Goal: Information Seeking & Learning: Learn about a topic

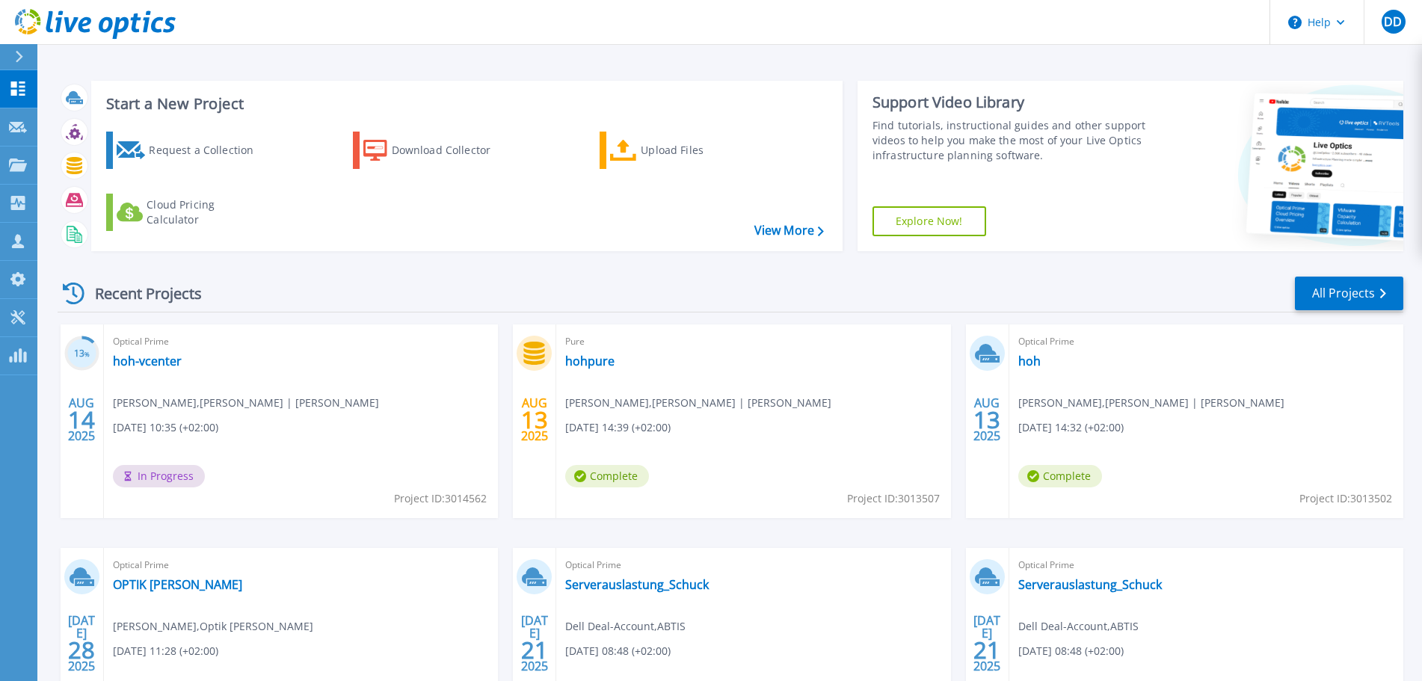
click at [772, 72] on div "Start a New Project Request a Collection Download Collector Upload Files Cloud …" at bounding box center [731, 166] width 1346 height 194
click at [132, 357] on link "hoh-vcenter" at bounding box center [147, 361] width 69 height 15
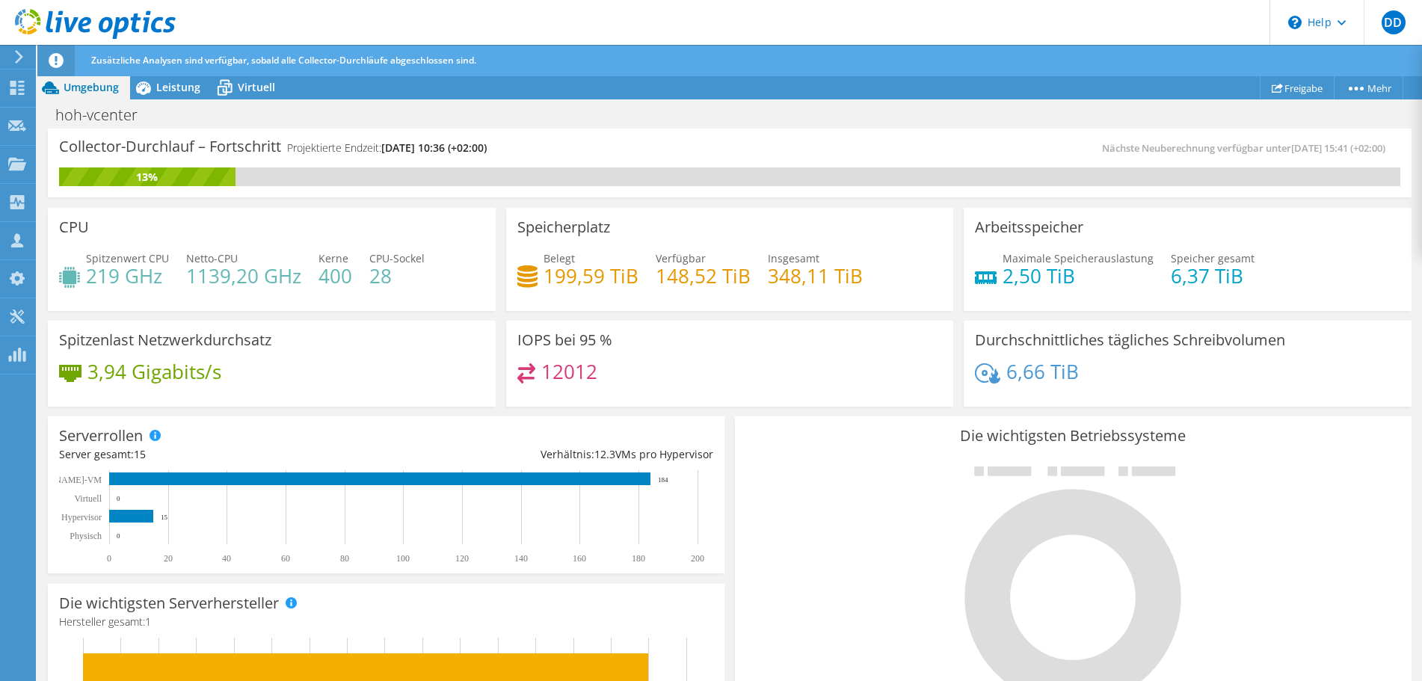
click at [618, 198] on div "Collector-Durchlauf – Fortschritt Projektierte Endzeit: 08.21.2025, 10:36 (+02:…" at bounding box center [730, 166] width 1374 height 74
drag, startPoint x: 550, startPoint y: 279, endPoint x: 710, endPoint y: 274, distance: 160.1
click at [710, 274] on div "Belegt 199,59 TiB [STREET_ADDRESS] Insgesamt 348,11 TiB" at bounding box center [729, 275] width 425 height 49
click at [710, 274] on h4 "148,52 TiB" at bounding box center [703, 276] width 95 height 16
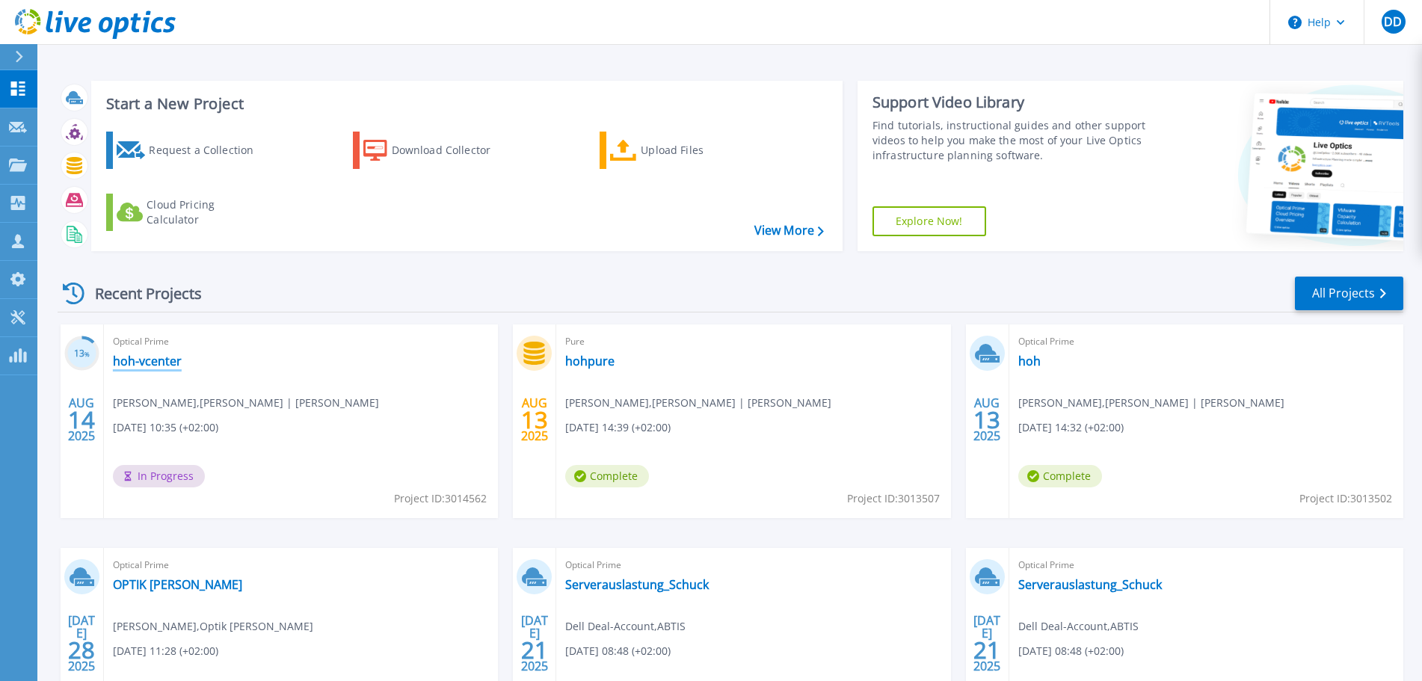
click at [145, 360] on link "hoh-vcenter" at bounding box center [147, 361] width 69 height 15
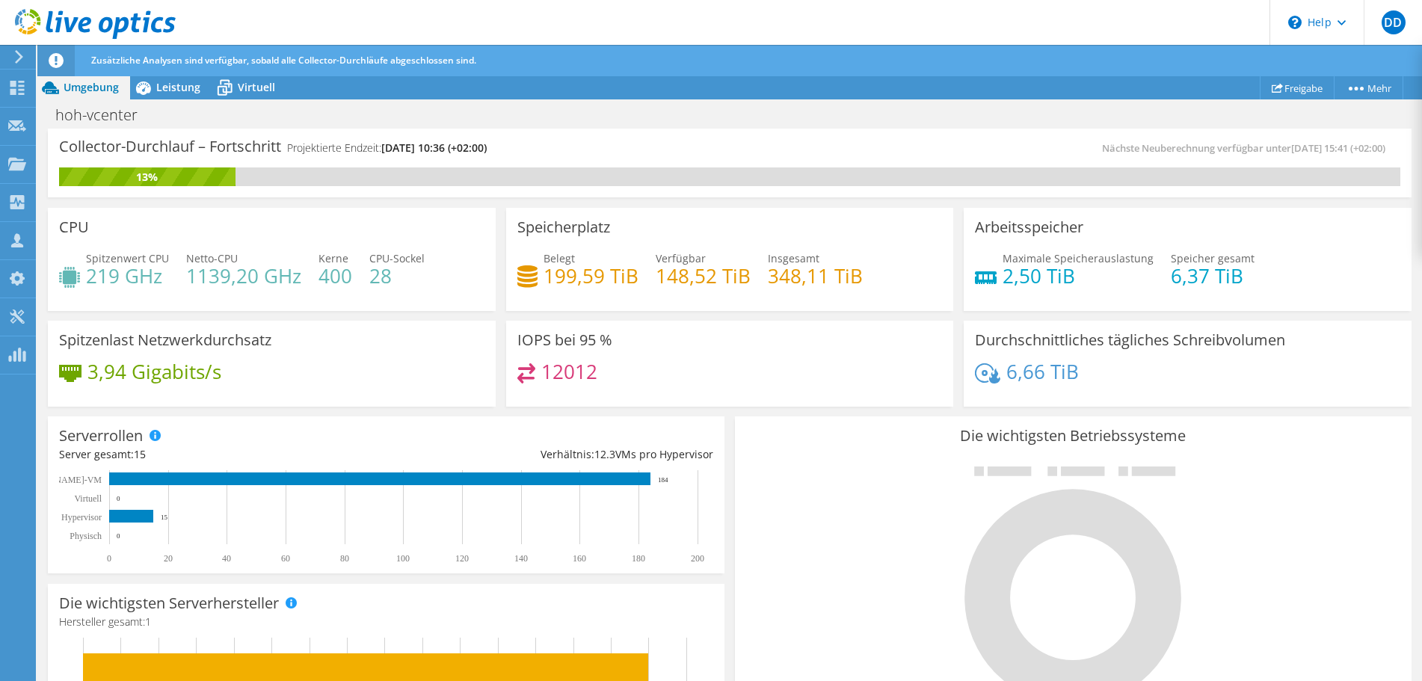
drag, startPoint x: 531, startPoint y: 274, endPoint x: 631, endPoint y: 280, distance: 100.4
click at [644, 279] on div "Belegt 199,59 TiB [STREET_ADDRESS] Insgesamt 348,11 TiB" at bounding box center [729, 275] width 425 height 49
click at [561, 282] on h4 "199,59 TiB" at bounding box center [591, 276] width 95 height 16
drag, startPoint x: 545, startPoint y: 276, endPoint x: 680, endPoint y: 279, distance: 135.4
click at [671, 279] on div "Belegt 199,59 TiB [STREET_ADDRESS] Insgesamt 348,11 TiB" at bounding box center [729, 275] width 425 height 49
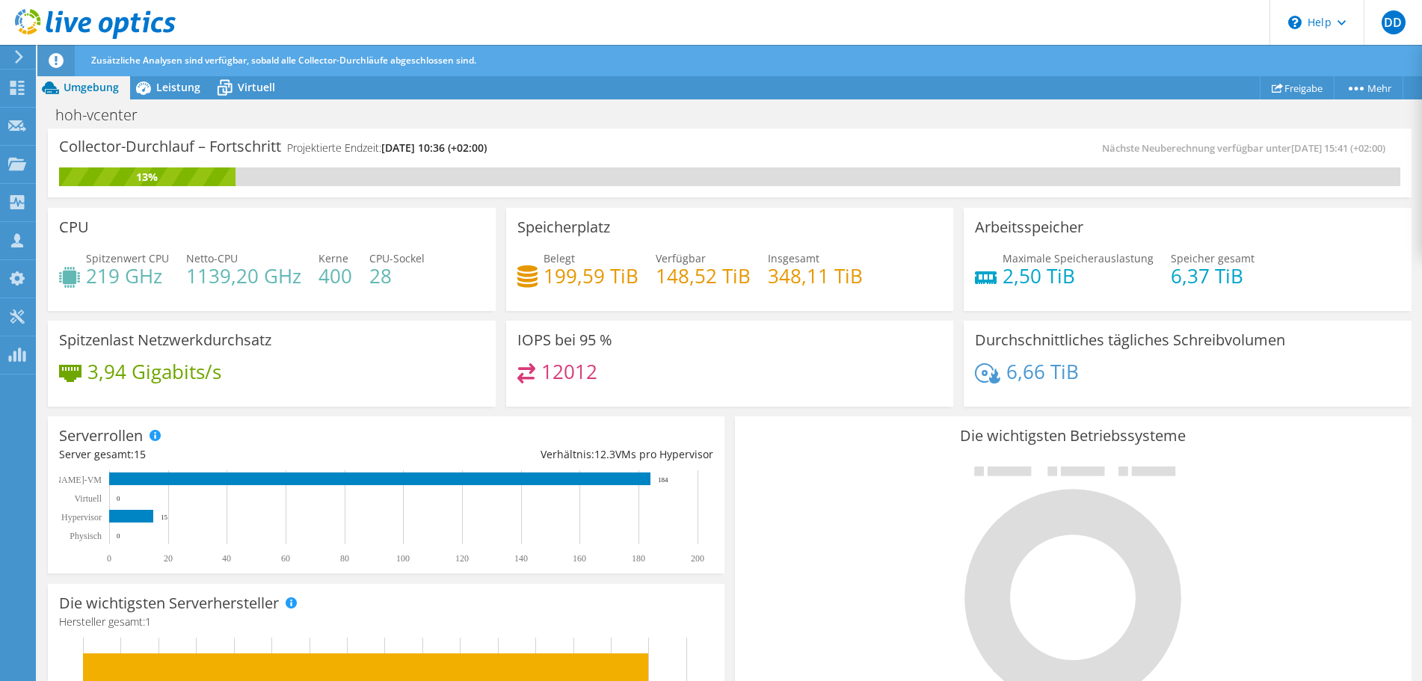
click at [689, 280] on h4 "148,52 TiB" at bounding box center [703, 276] width 95 height 16
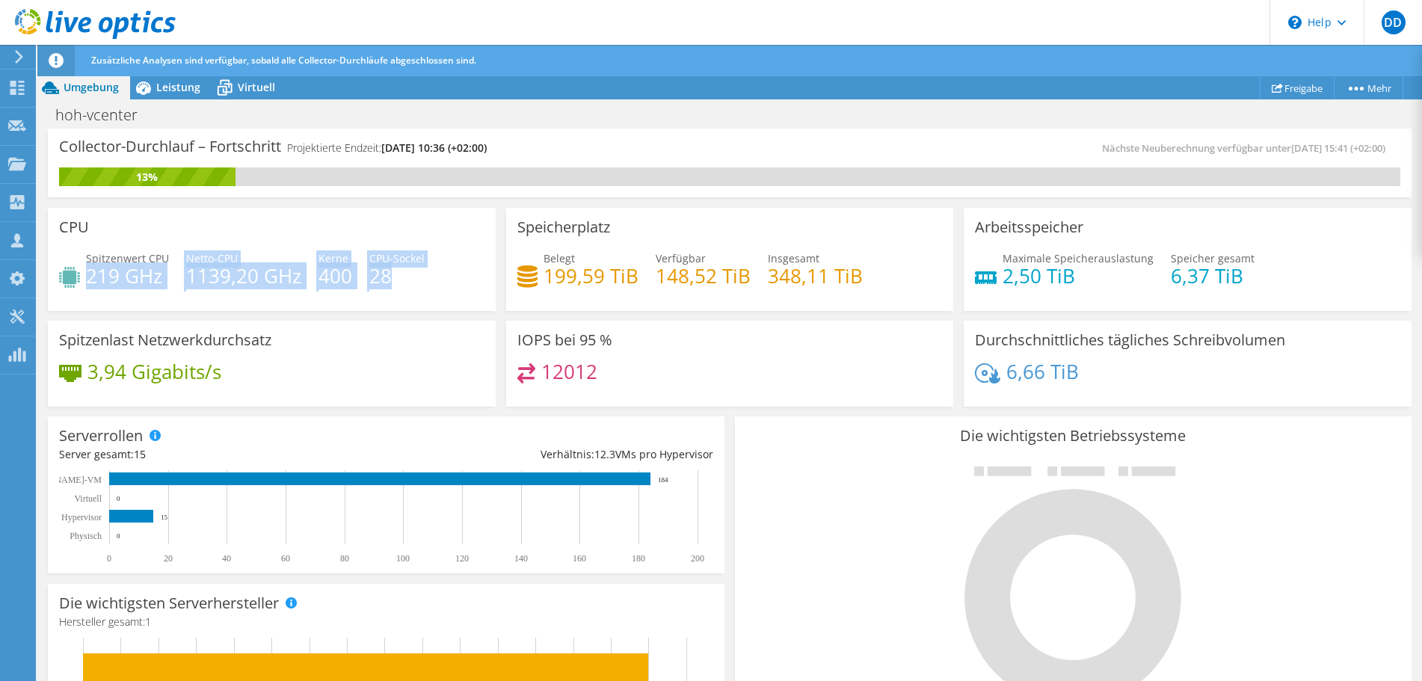
drag, startPoint x: 88, startPoint y: 277, endPoint x: 398, endPoint y: 296, distance: 310.2
click at [398, 296] on div "Spitzenwert CPU 219 GHz Netto-CPU 1139,20 GHz Kerne 400 CPU-Sockel 28" at bounding box center [271, 275] width 425 height 49
drag, startPoint x: 380, startPoint y: 150, endPoint x: 541, endPoint y: 146, distance: 160.8
click at [541, 146] on div "Collector-Durchlauf – Fortschritt Projektierte Endzeit: [DATE] 10:36 (+02:00)" at bounding box center [394, 154] width 671 height 28
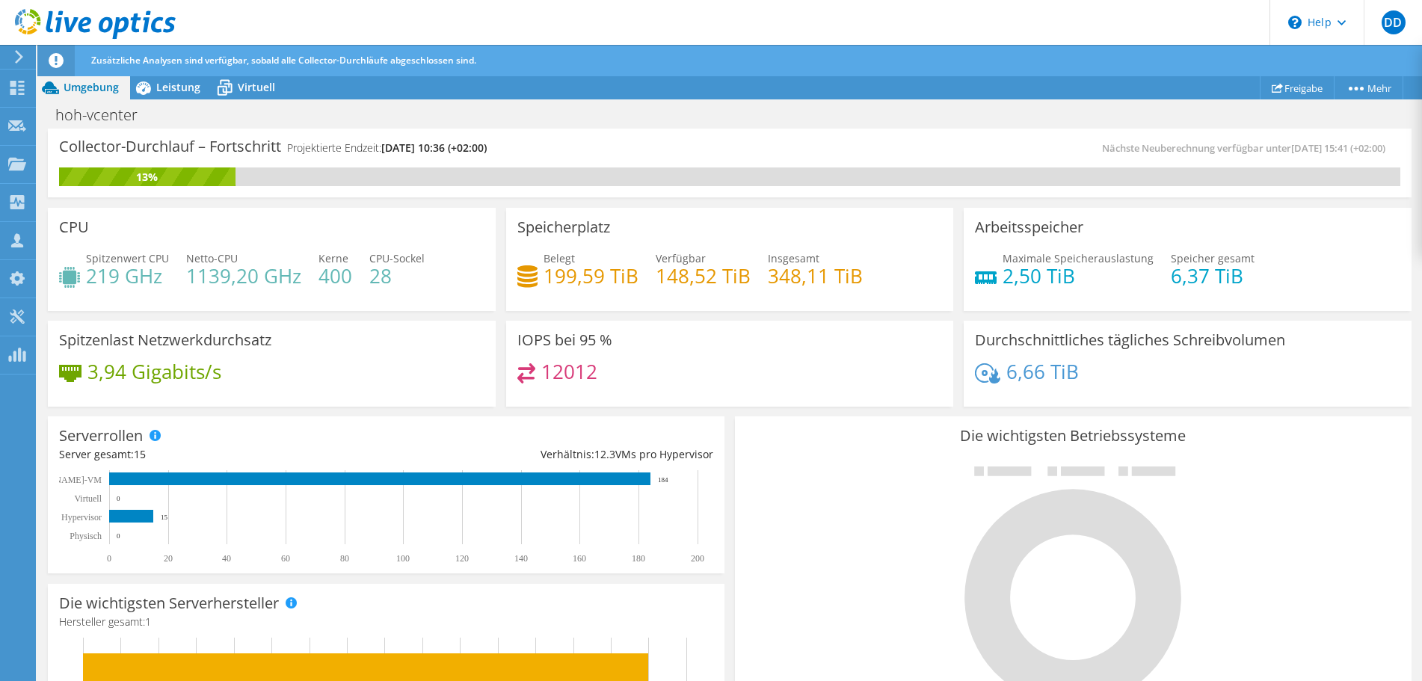
click at [541, 146] on div "Collector-Durchlauf – Fortschritt Projektierte Endzeit: [DATE] 10:36 (+02:00)" at bounding box center [394, 154] width 671 height 28
click at [188, 91] on span "Leistung" at bounding box center [178, 87] width 44 height 14
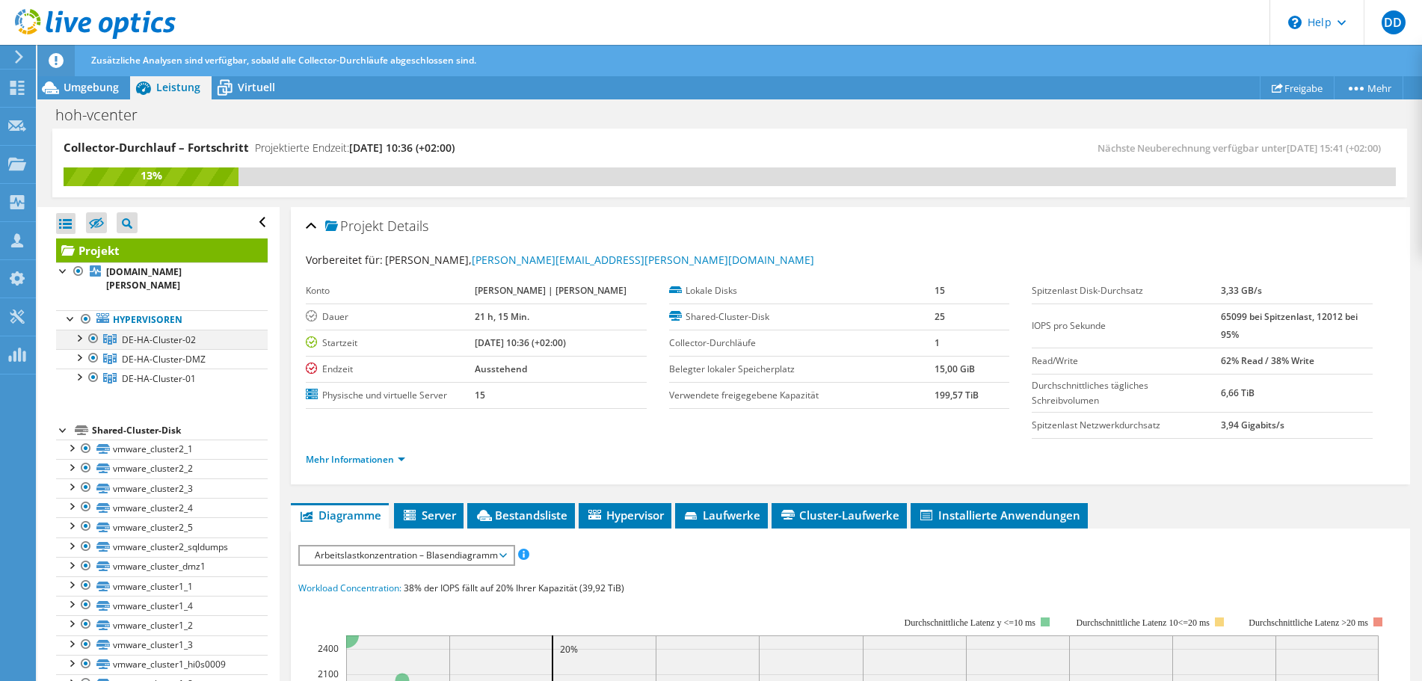
click at [78, 330] on div at bounding box center [78, 337] width 15 height 15
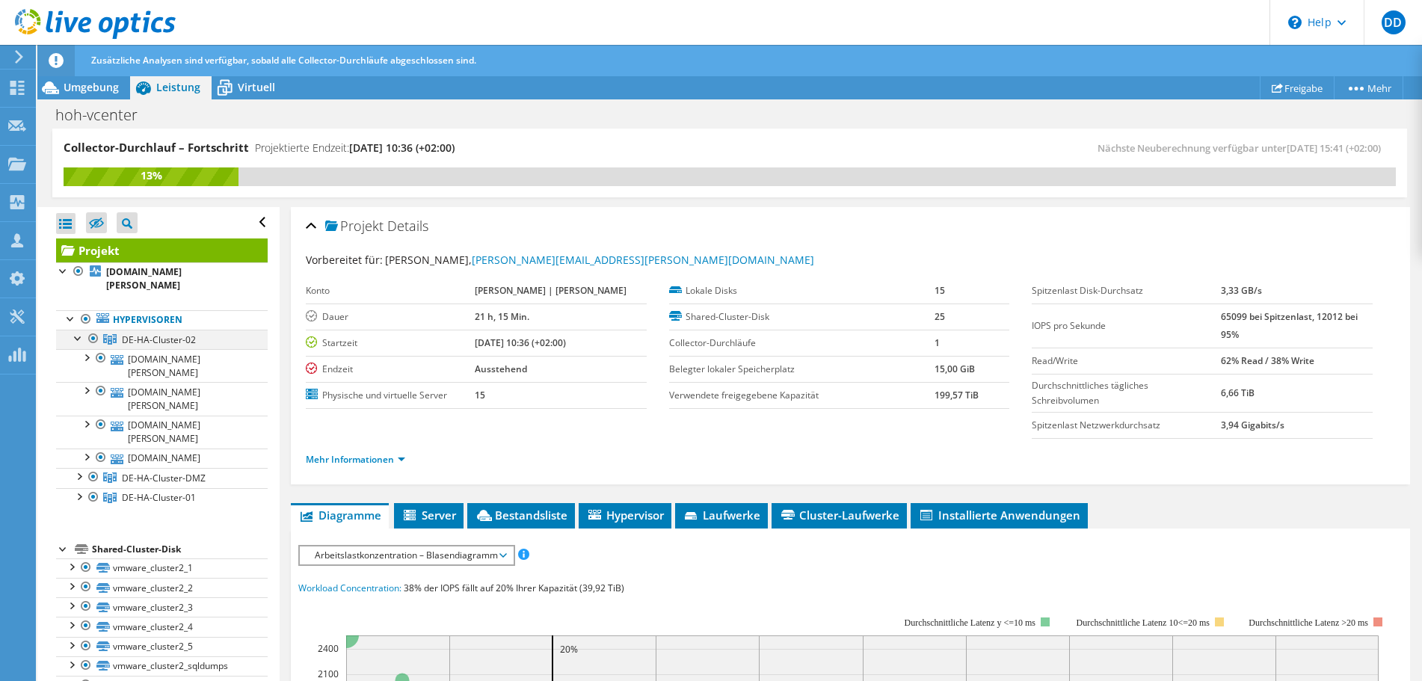
click at [78, 330] on div at bounding box center [78, 337] width 15 height 15
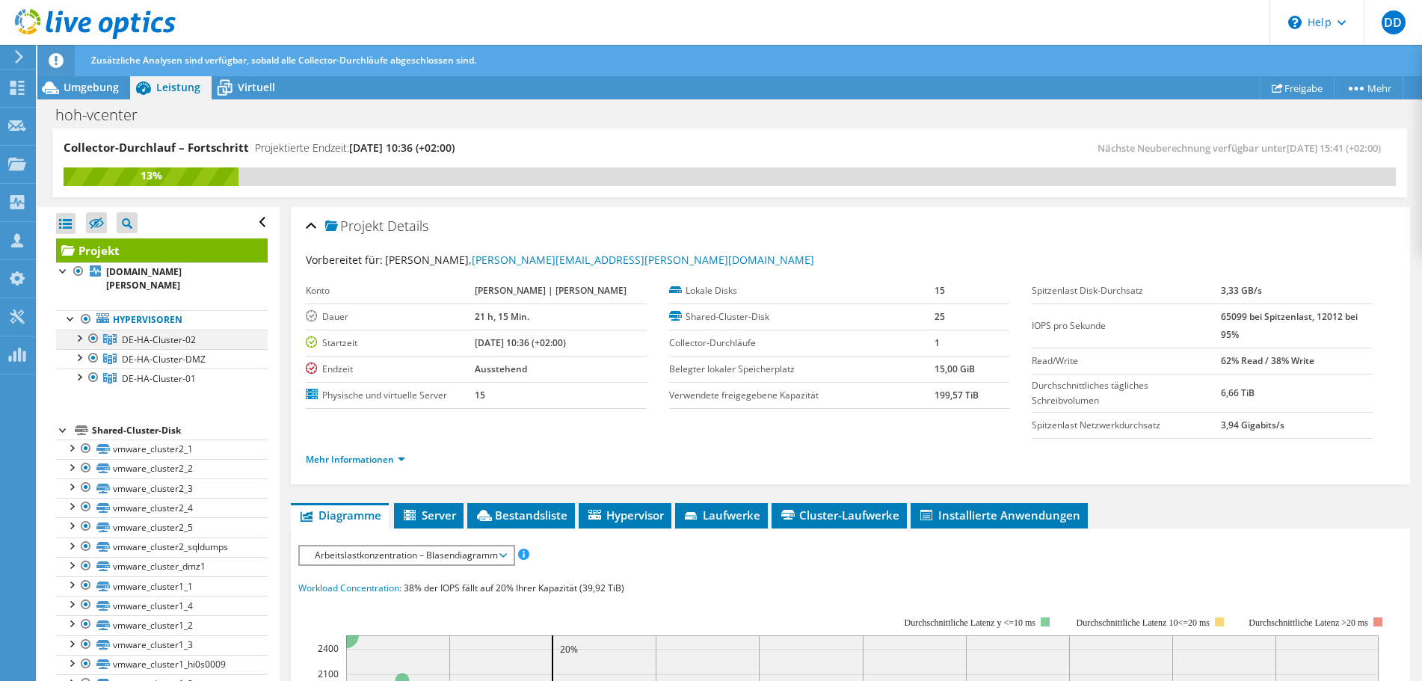
click at [78, 330] on div at bounding box center [78, 337] width 15 height 15
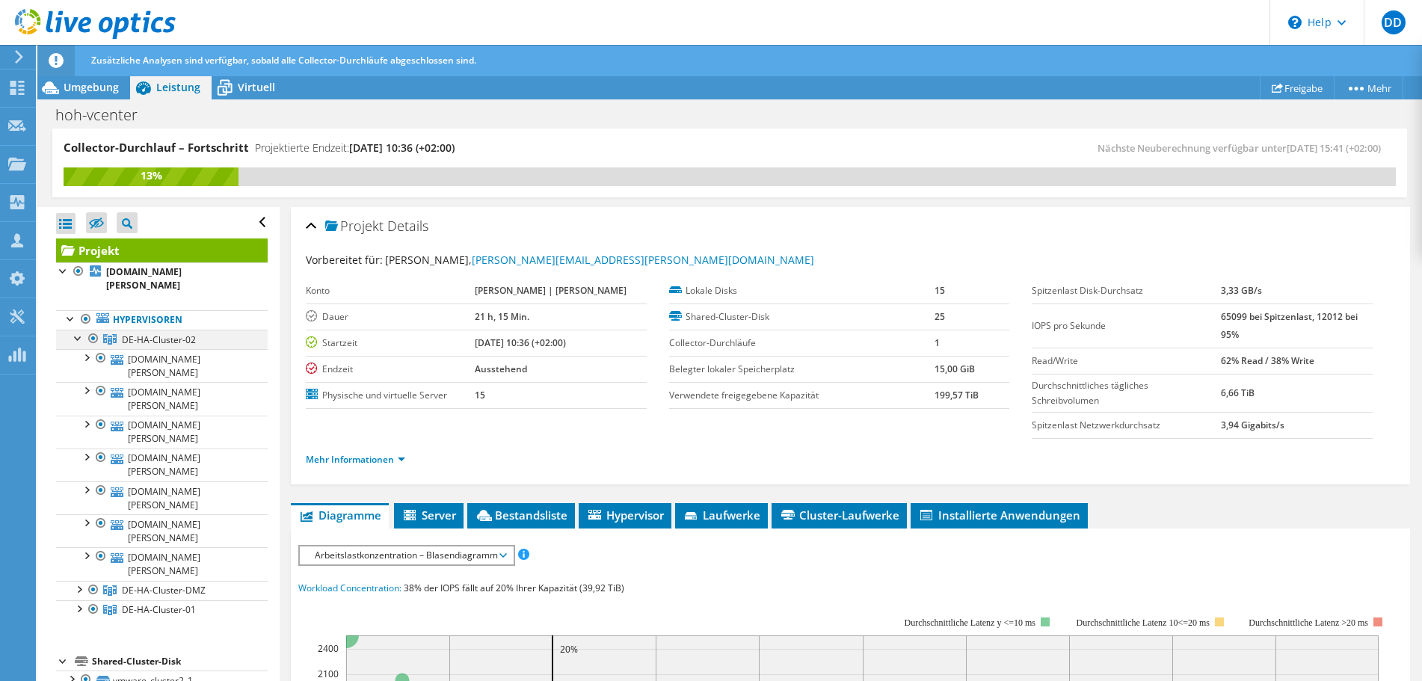
click at [78, 330] on div at bounding box center [78, 337] width 15 height 15
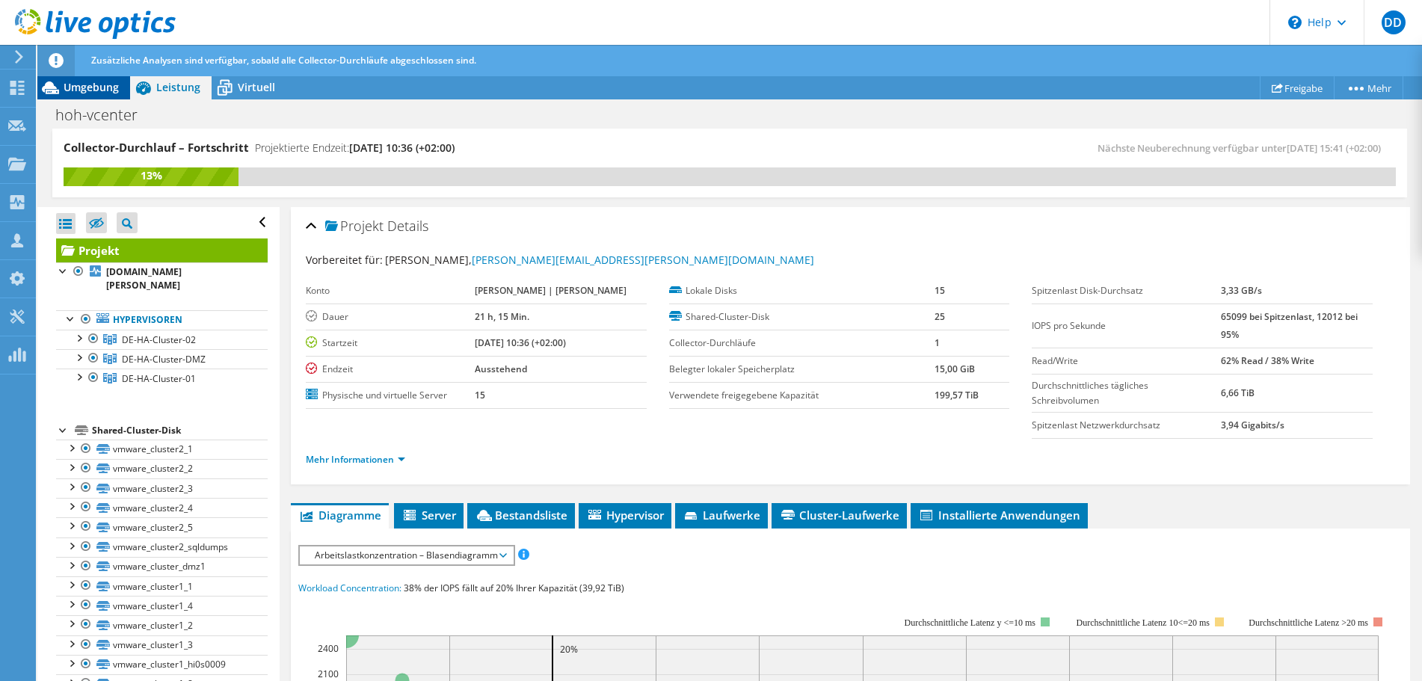
click at [105, 84] on span "Umgebung" at bounding box center [91, 87] width 55 height 14
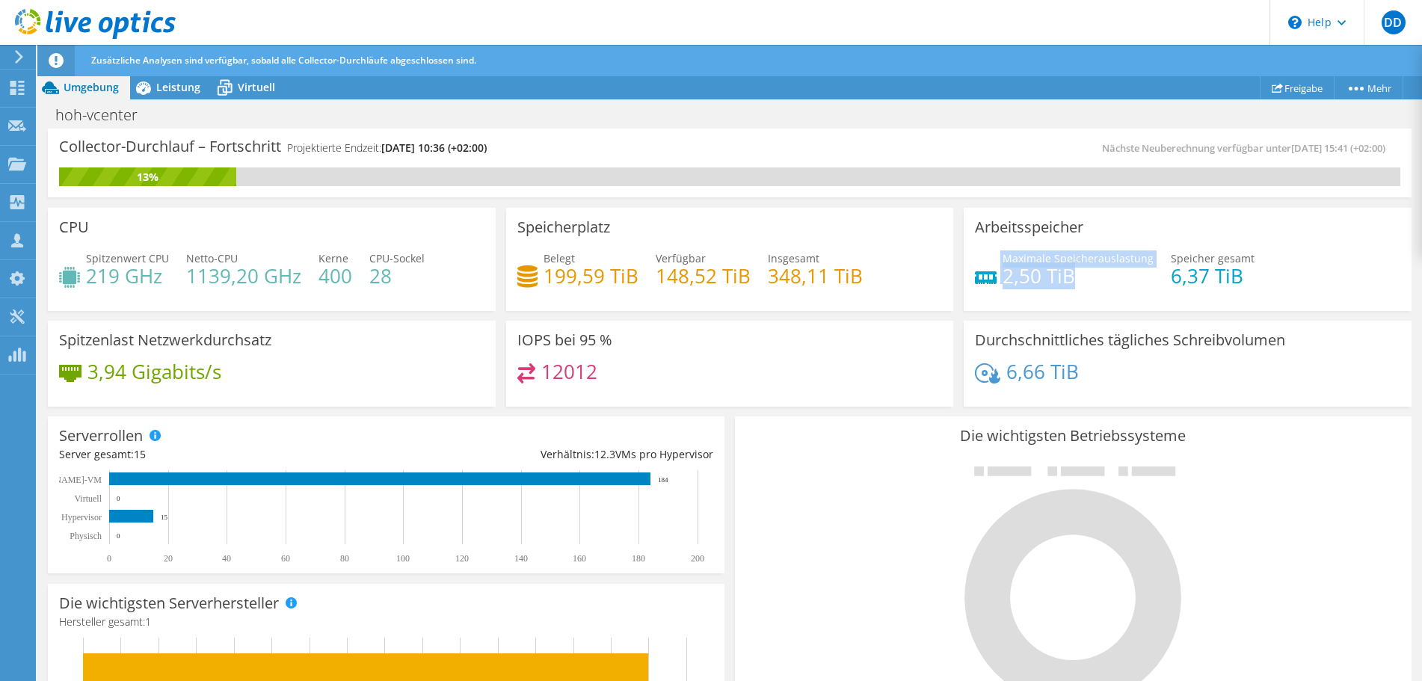
drag, startPoint x: 579, startPoint y: 271, endPoint x: 1150, endPoint y: 291, distance: 571.7
click at [1122, 286] on div "CPU Spitzenwert CPU 219 GHz Netto-CPU 1139,20 GHz Kerne 400 CPU-Sockel 28 Speic…" at bounding box center [730, 307] width 1374 height 209
click at [1150, 291] on div "Maximale Speicherauslastung 2,50 TiB [PERSON_NAME] gesamt 6,37 TiB" at bounding box center [1187, 275] width 425 height 49
drag, startPoint x: 995, startPoint y: 283, endPoint x: 1119, endPoint y: 283, distance: 123.4
click at [1110, 282] on div "Maximale Speicherauslastung 2,50 TiB" at bounding box center [1064, 268] width 179 height 34
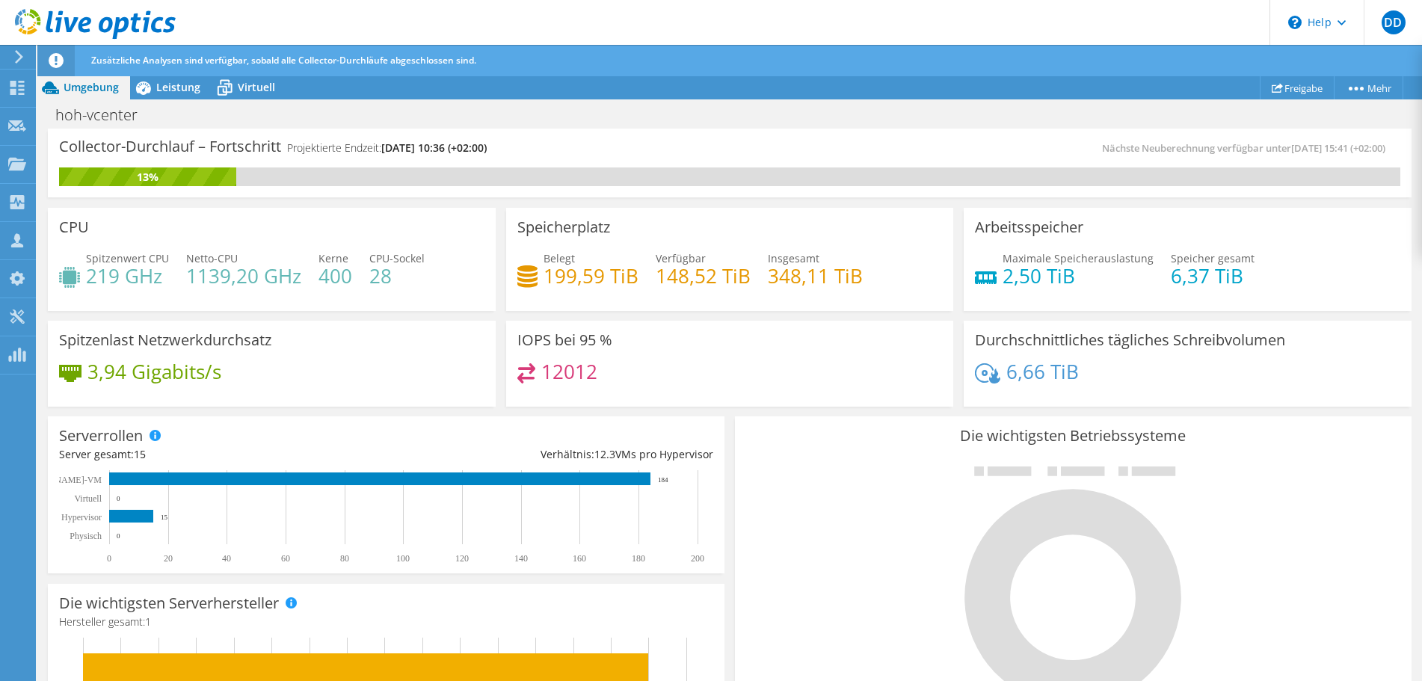
click at [1119, 283] on h4 "2,50 TiB" at bounding box center [1078, 276] width 151 height 16
click at [876, 398] on div "IOPS bei 95 % 12012" at bounding box center [730, 364] width 448 height 87
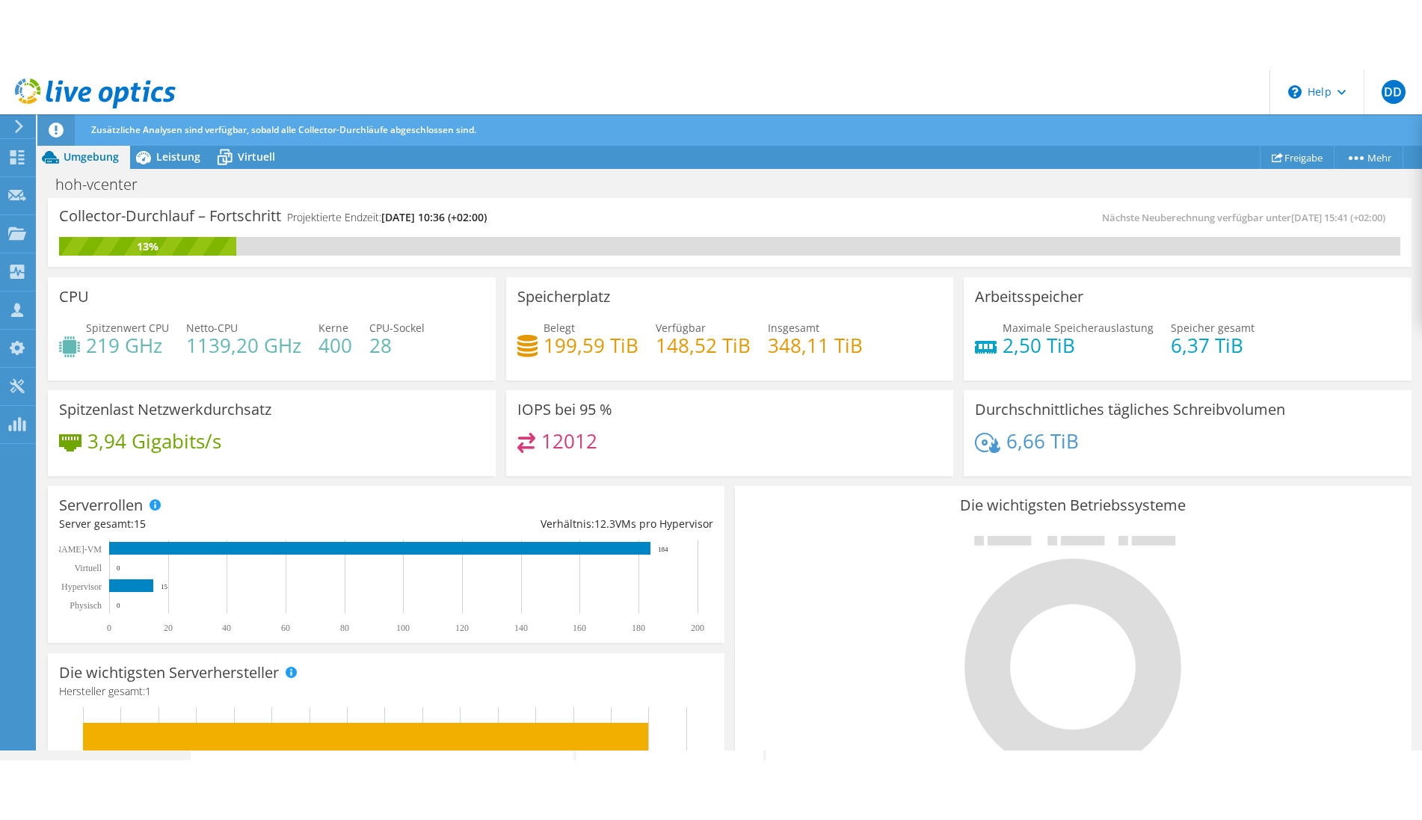
scroll to position [153, 0]
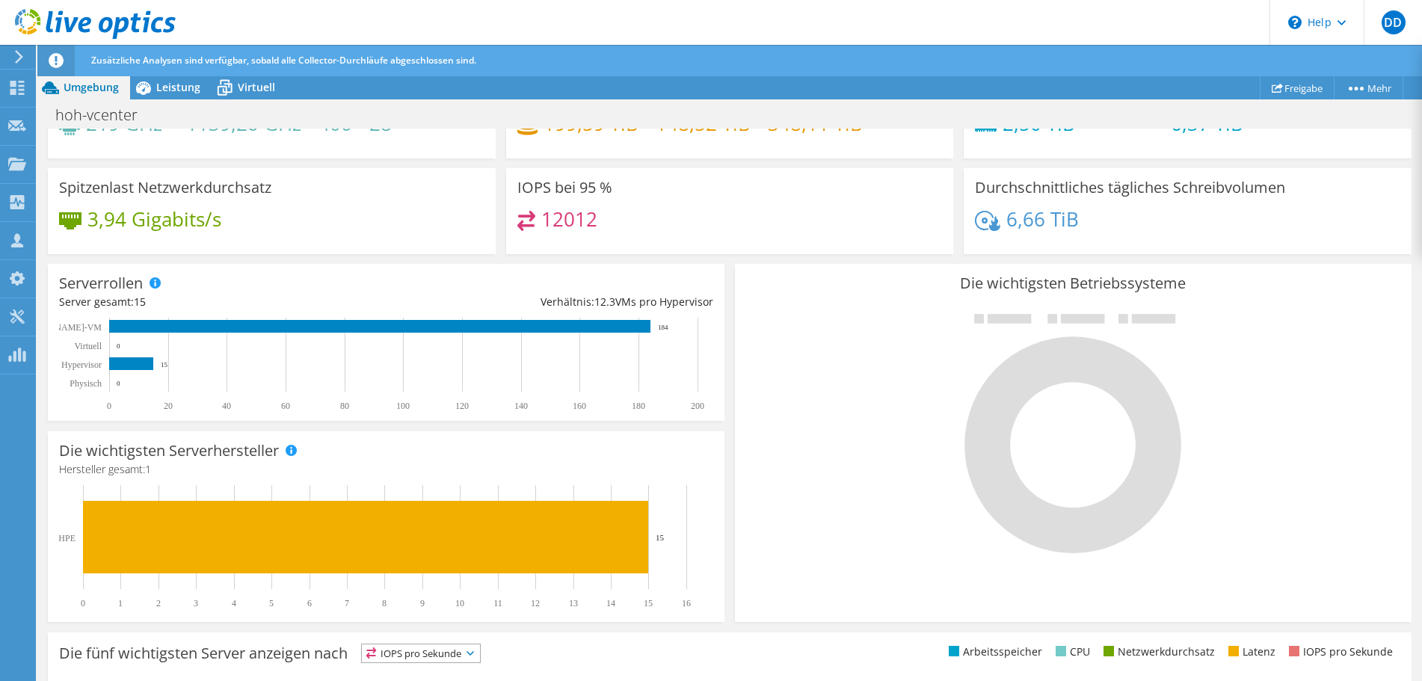
click at [693, 663] on div "Die fünf wichtigsten Server anzeigen nach IOPS pro Sekunde IOPS pro Sekunde" at bounding box center [394, 656] width 671 height 25
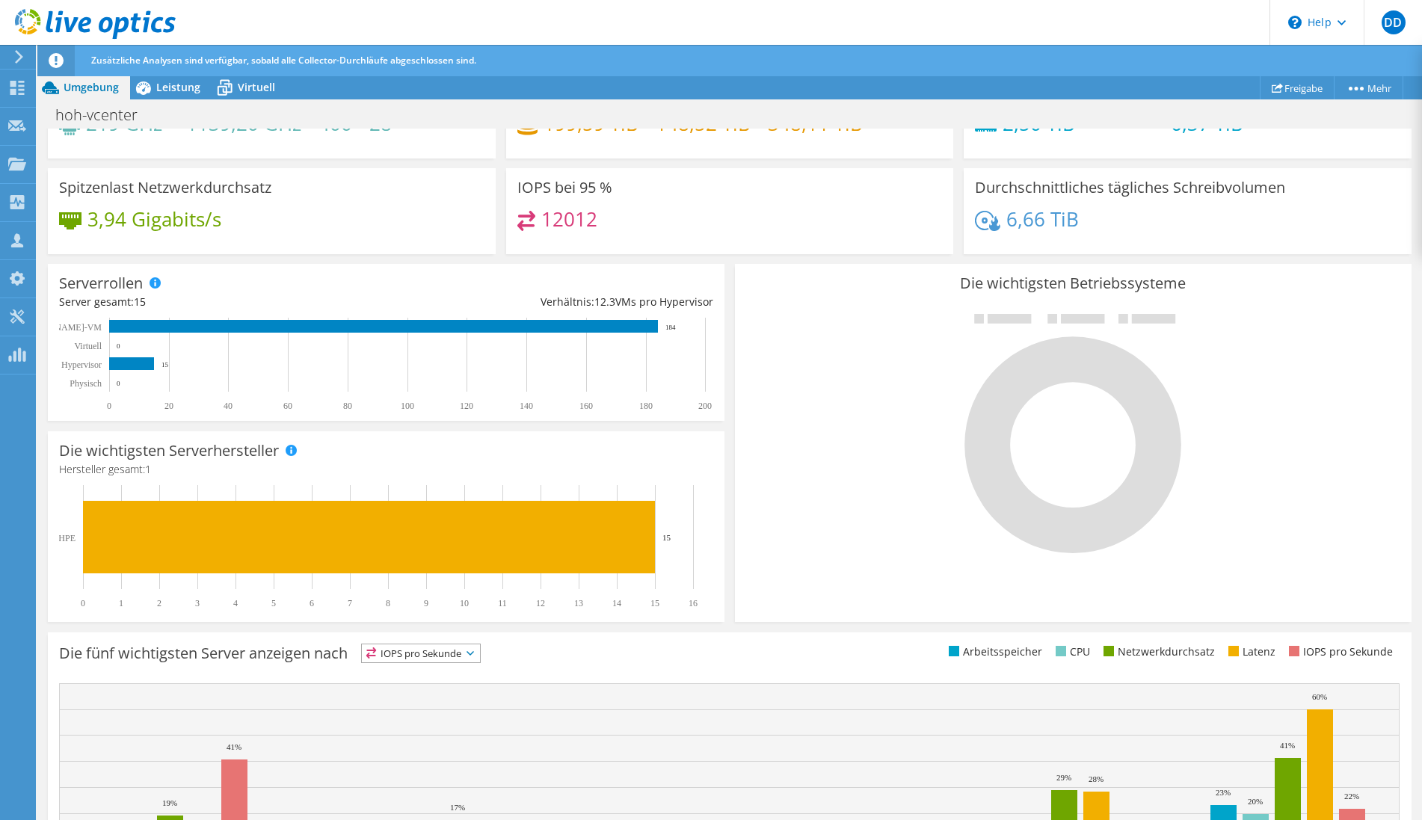
scroll to position [0, 0]
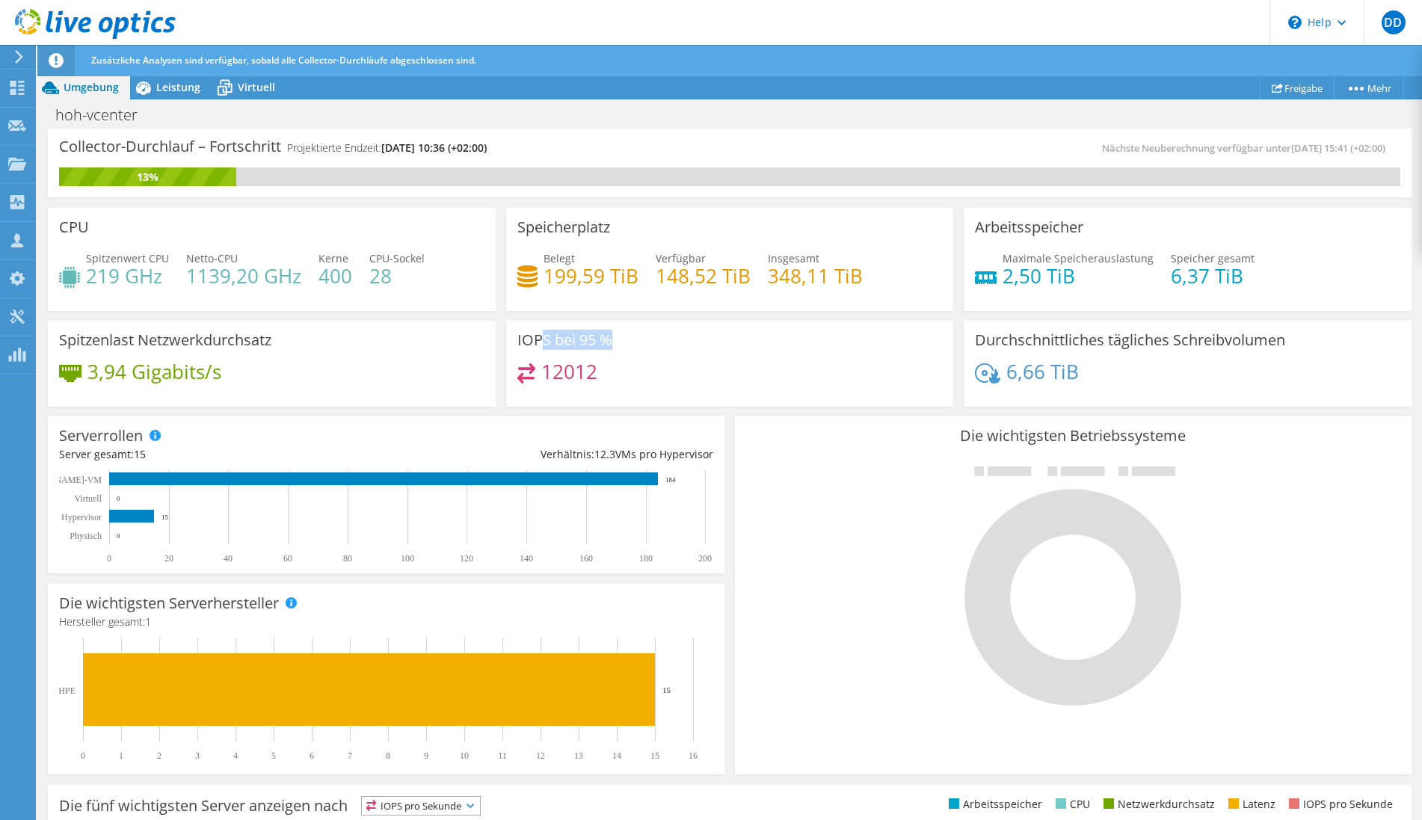
drag, startPoint x: 617, startPoint y: 372, endPoint x: 546, endPoint y: 334, distance: 81.0
click at [546, 334] on div "IOPS bei 95 % 12012" at bounding box center [730, 364] width 448 height 87
click at [848, 291] on div "Belegt 199,59 TiB [STREET_ADDRESS] Insgesamt 348,11 TiB" at bounding box center [729, 275] width 425 height 49
drag, startPoint x: 1007, startPoint y: 281, endPoint x: 1130, endPoint y: 301, distance: 124.9
click at [1235, 286] on div "Maximale Speicherauslastung 2,50 TiB [PERSON_NAME] gesamt 6,37 TiB" at bounding box center [1187, 275] width 425 height 49
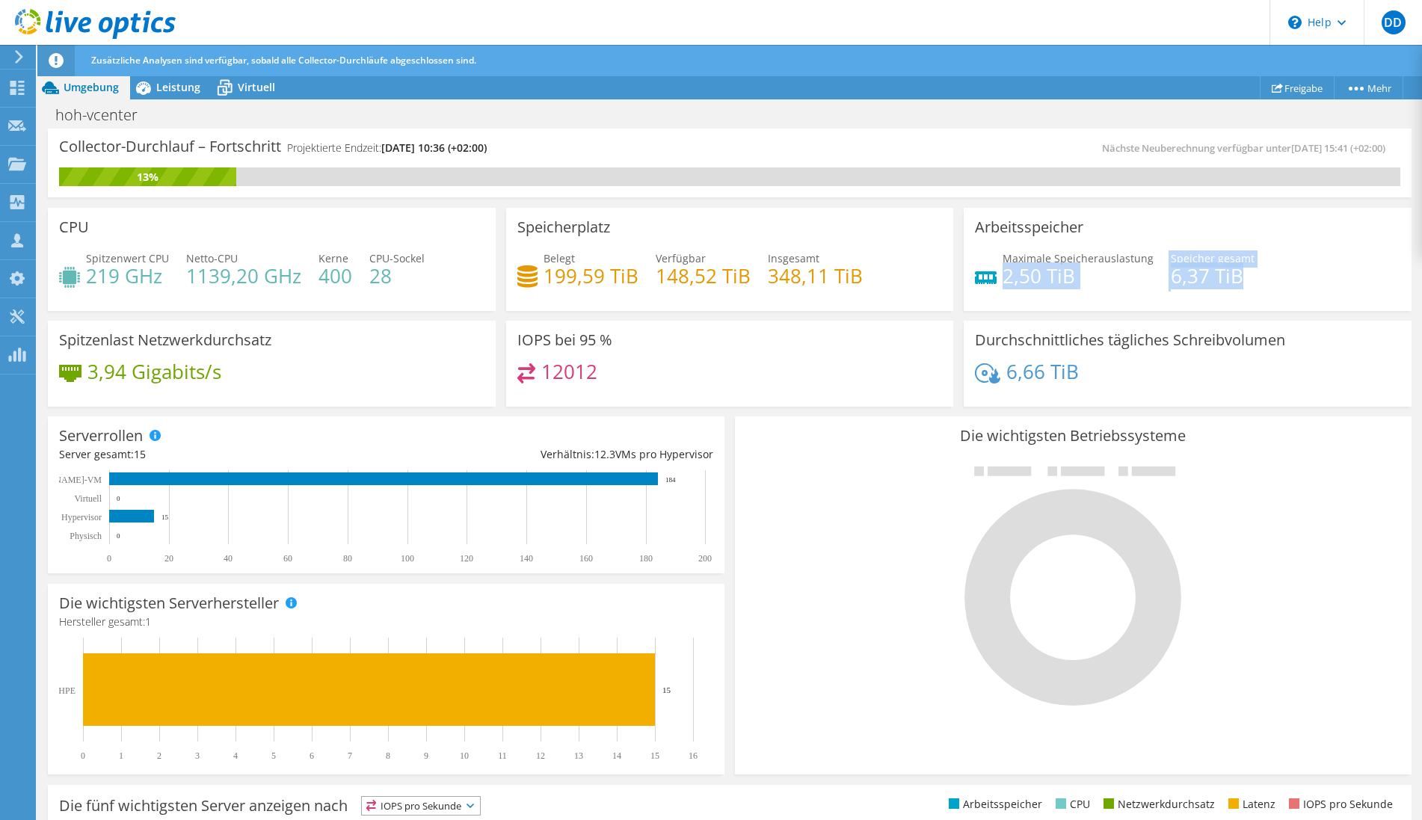
click at [1119, 301] on div "Arbeitsspeicher Maximale Speicherauslastung 2,50 TiB [PERSON_NAME] gesamt 6,37 …" at bounding box center [1188, 259] width 448 height 103
click at [163, 90] on span "Leistung" at bounding box center [178, 87] width 44 height 14
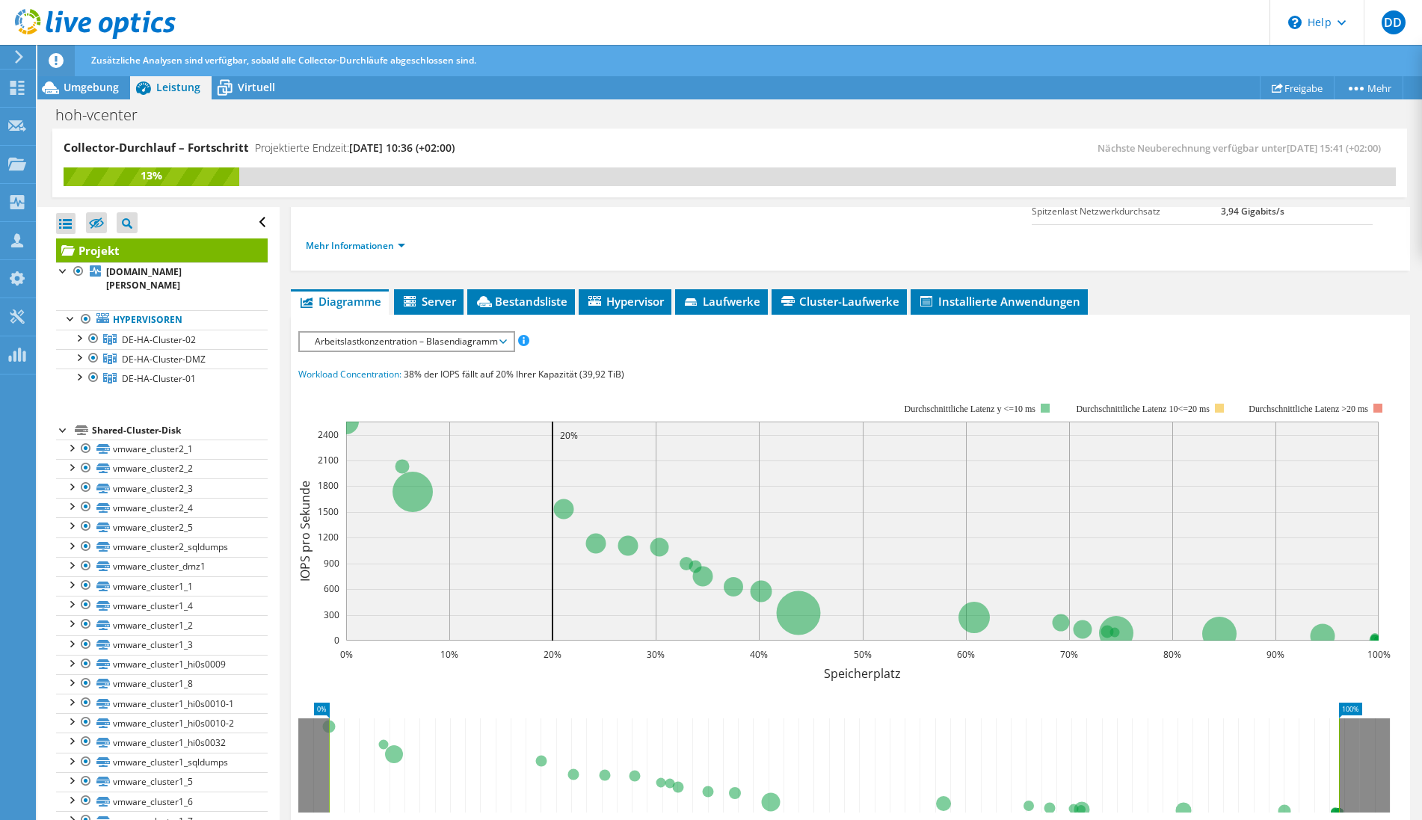
scroll to position [229, 0]
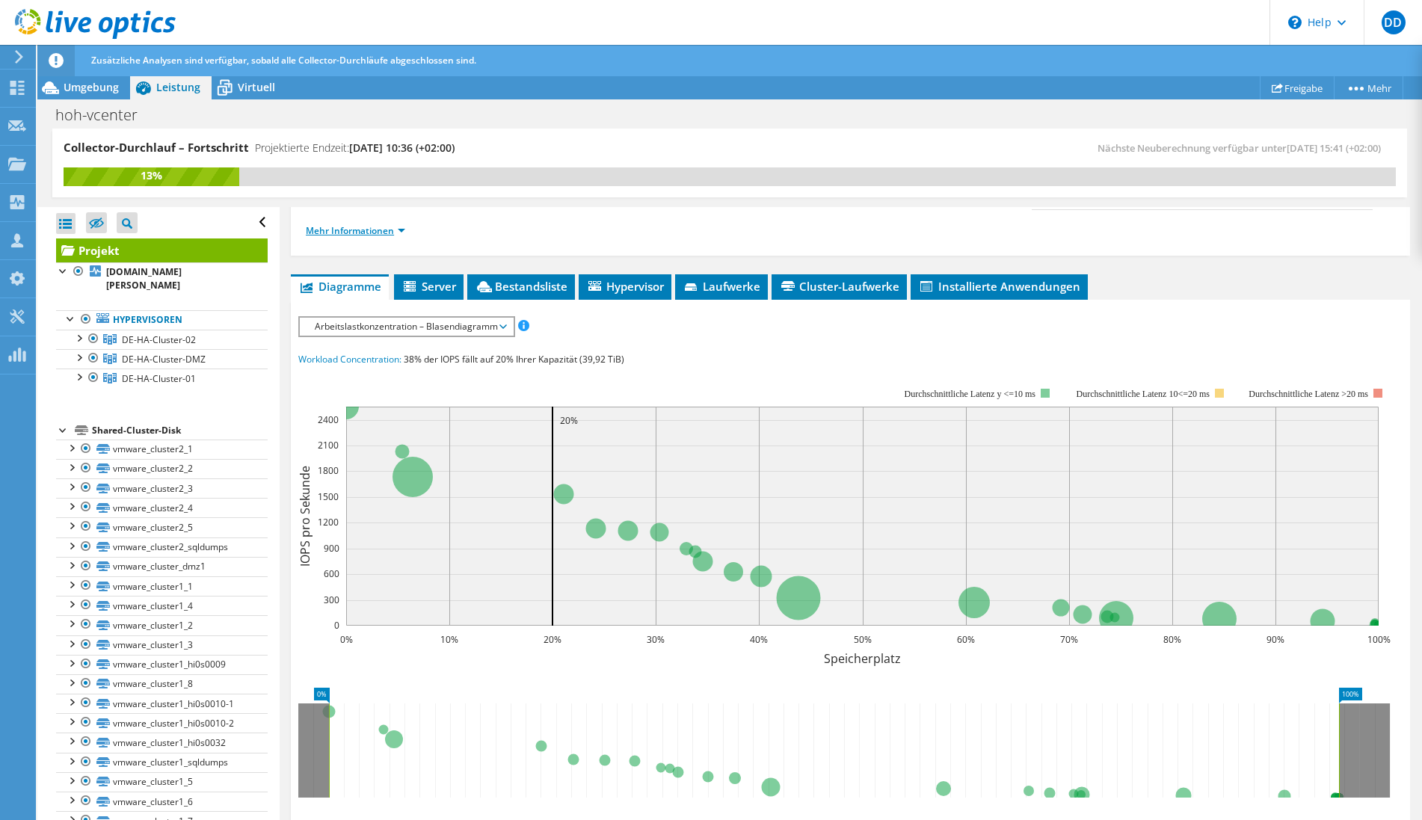
click at [375, 233] on link "Mehr Informationen" at bounding box center [355, 230] width 99 height 13
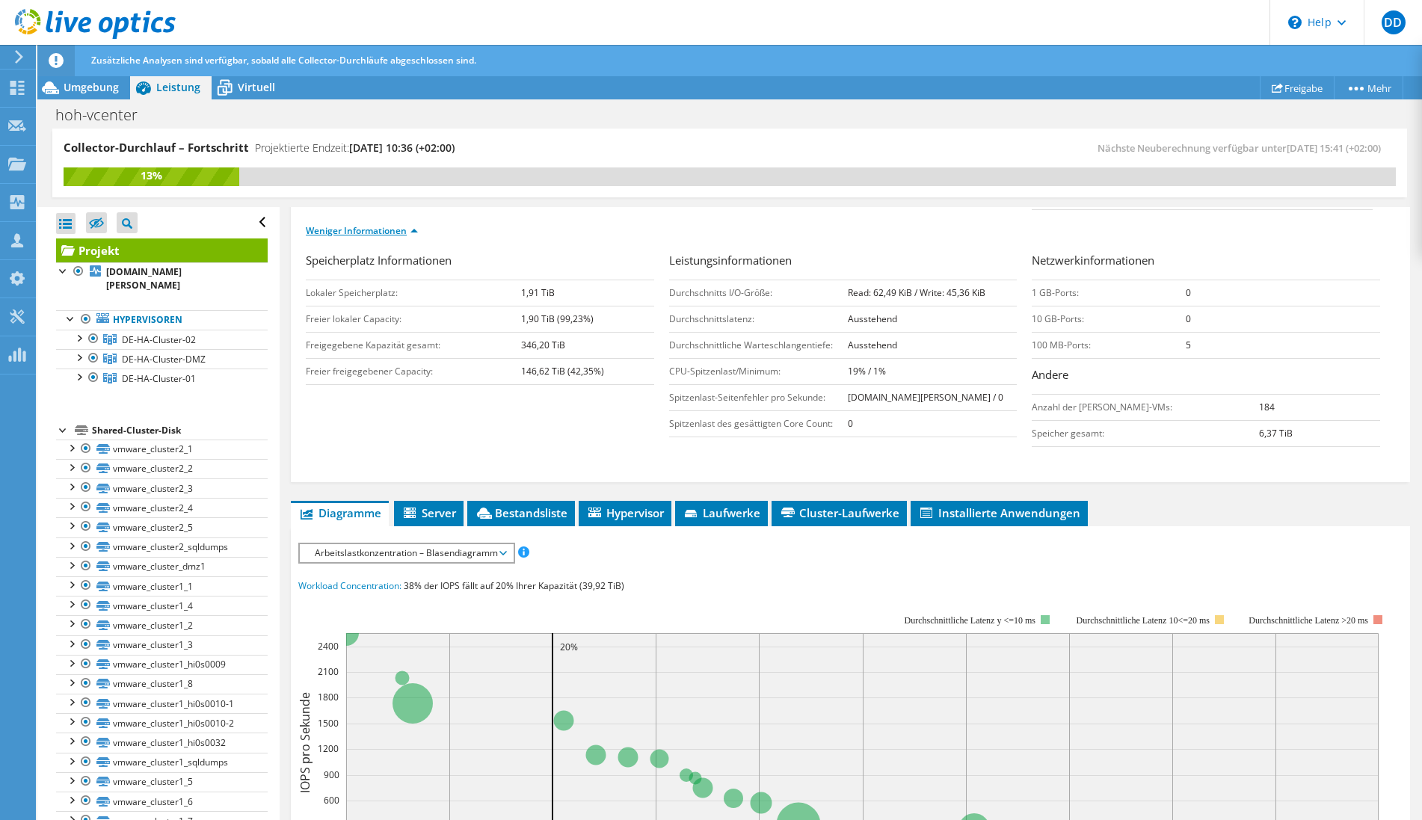
click at [375, 232] on link "Weniger Informationen" at bounding box center [362, 230] width 112 height 13
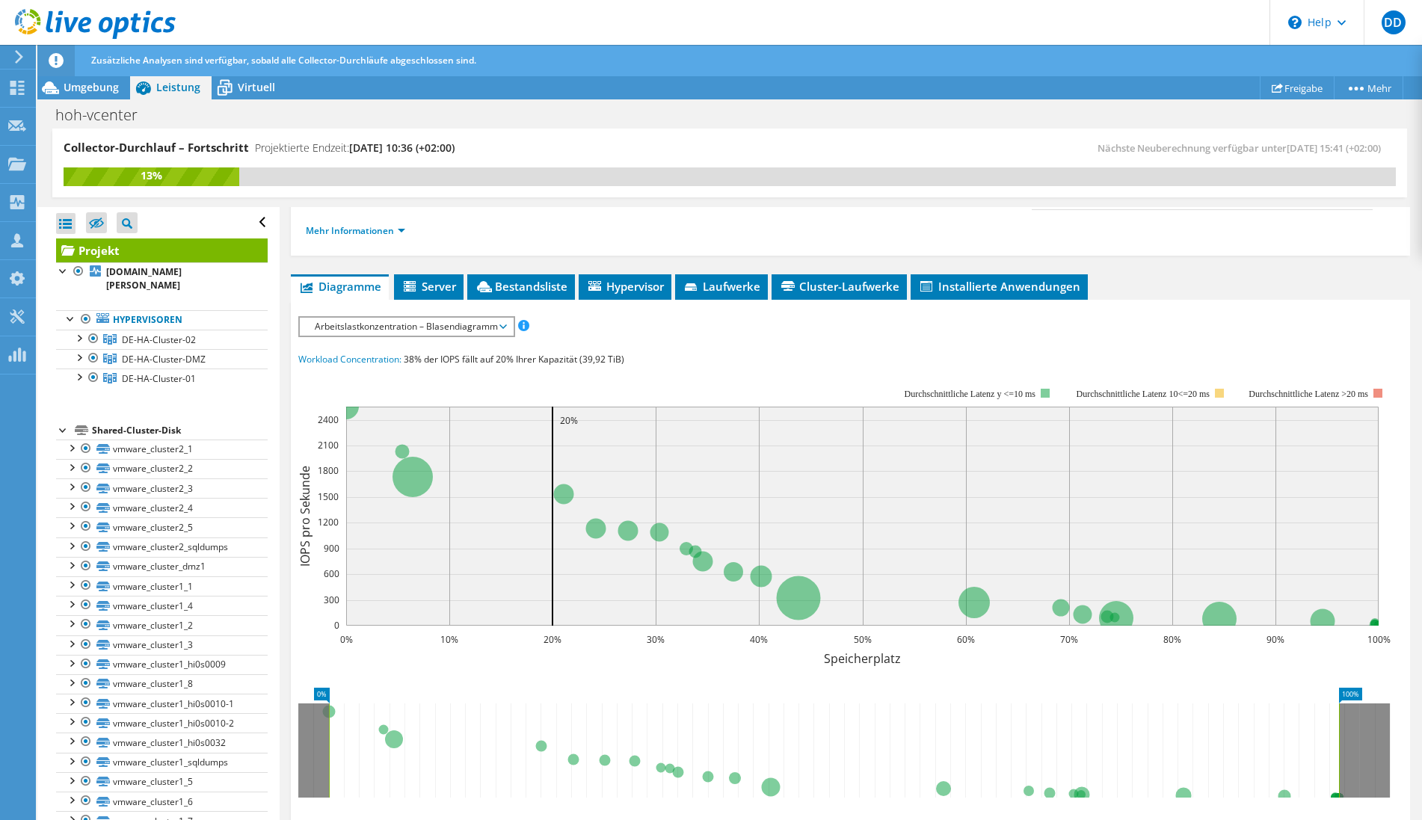
click at [440, 324] on span "Arbeitslastkonzentration – Blasendiagramm" at bounding box center [406, 327] width 198 height 18
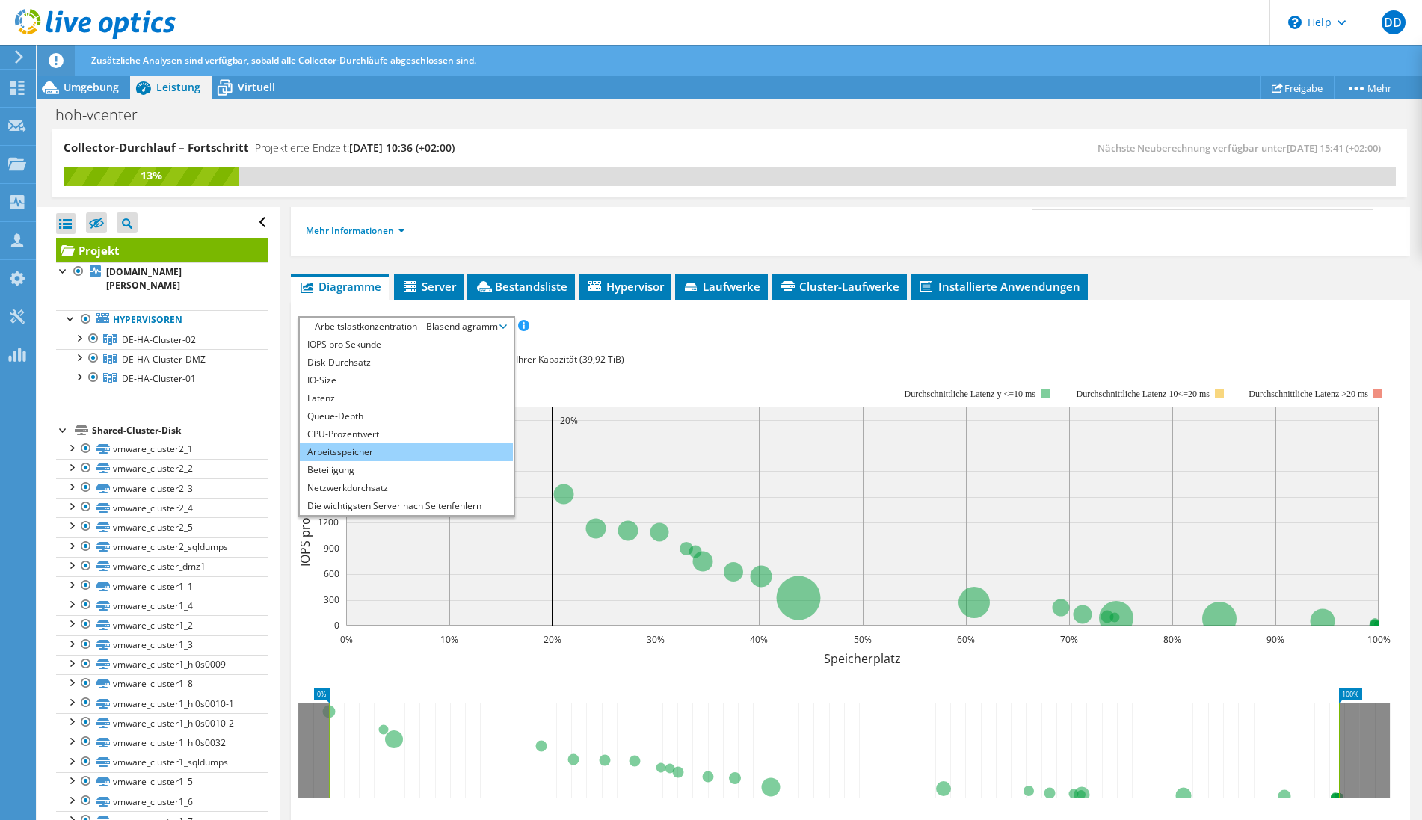
click at [365, 444] on li "Arbeitsspeicher" at bounding box center [406, 452] width 213 height 18
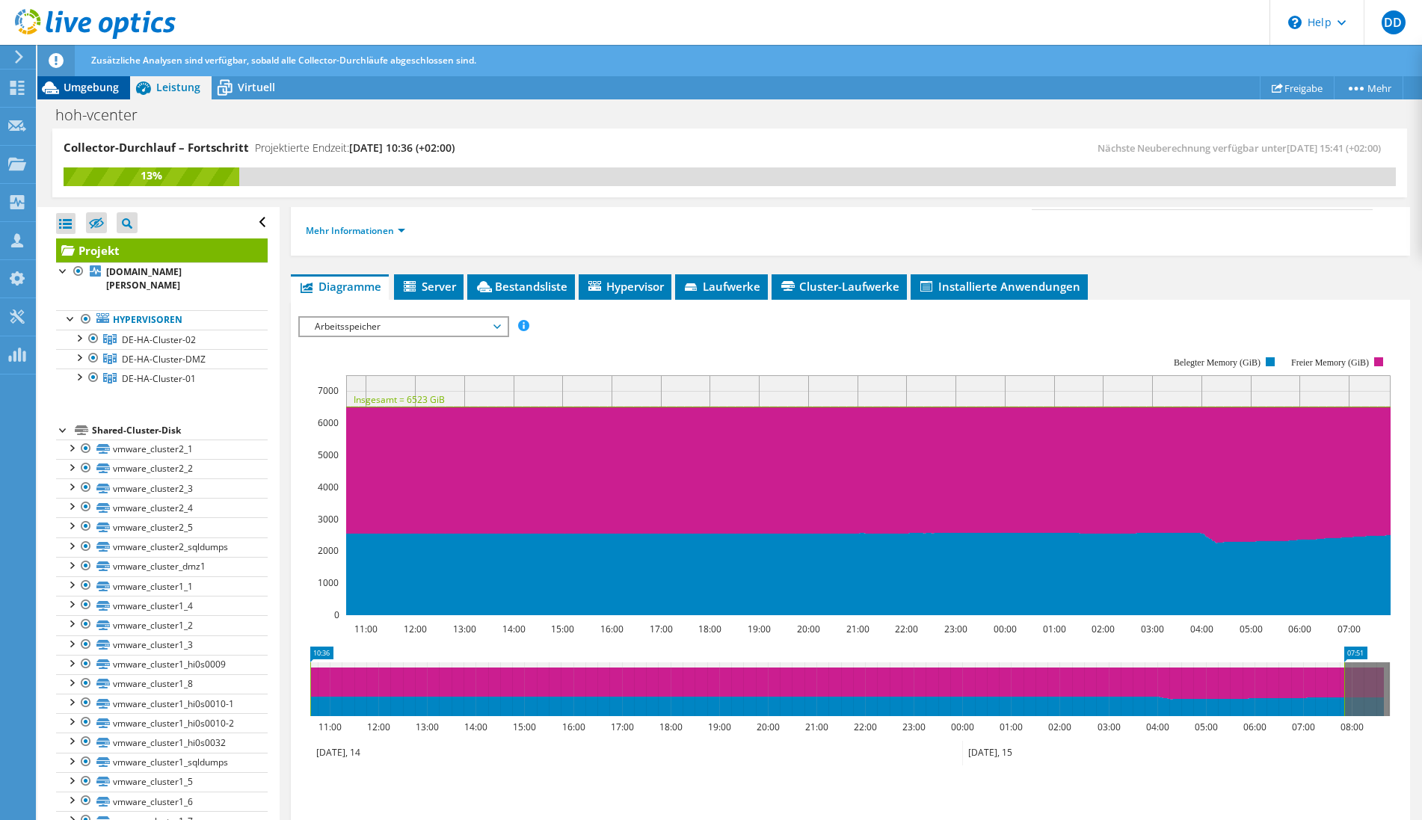
click at [85, 91] on span "Umgebung" at bounding box center [91, 87] width 55 height 14
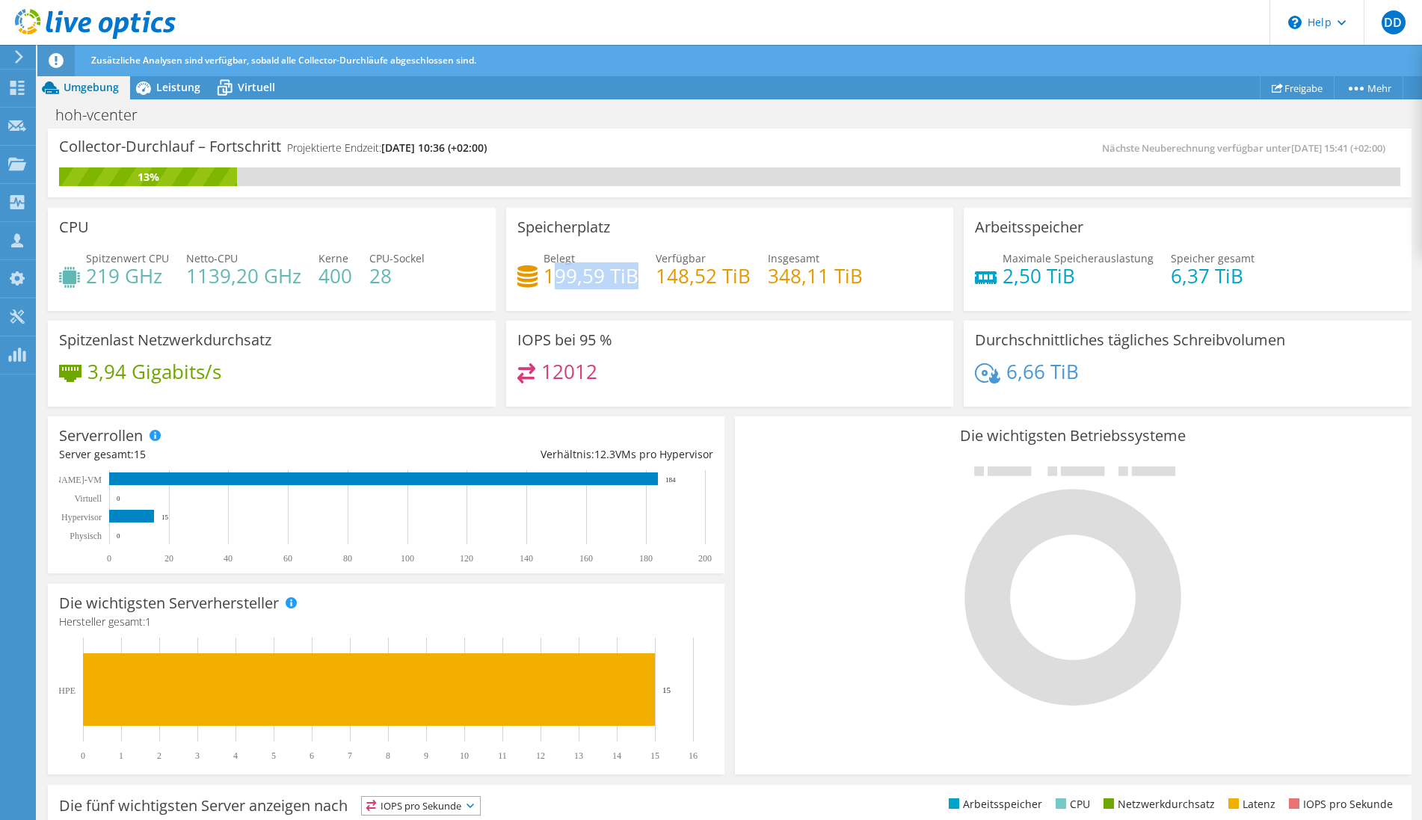
drag, startPoint x: 555, startPoint y: 276, endPoint x: 633, endPoint y: 275, distance: 78.5
click at [633, 275] on h4 "199,59 TiB" at bounding box center [591, 276] width 95 height 16
click at [173, 86] on span "Leistung" at bounding box center [178, 87] width 44 height 14
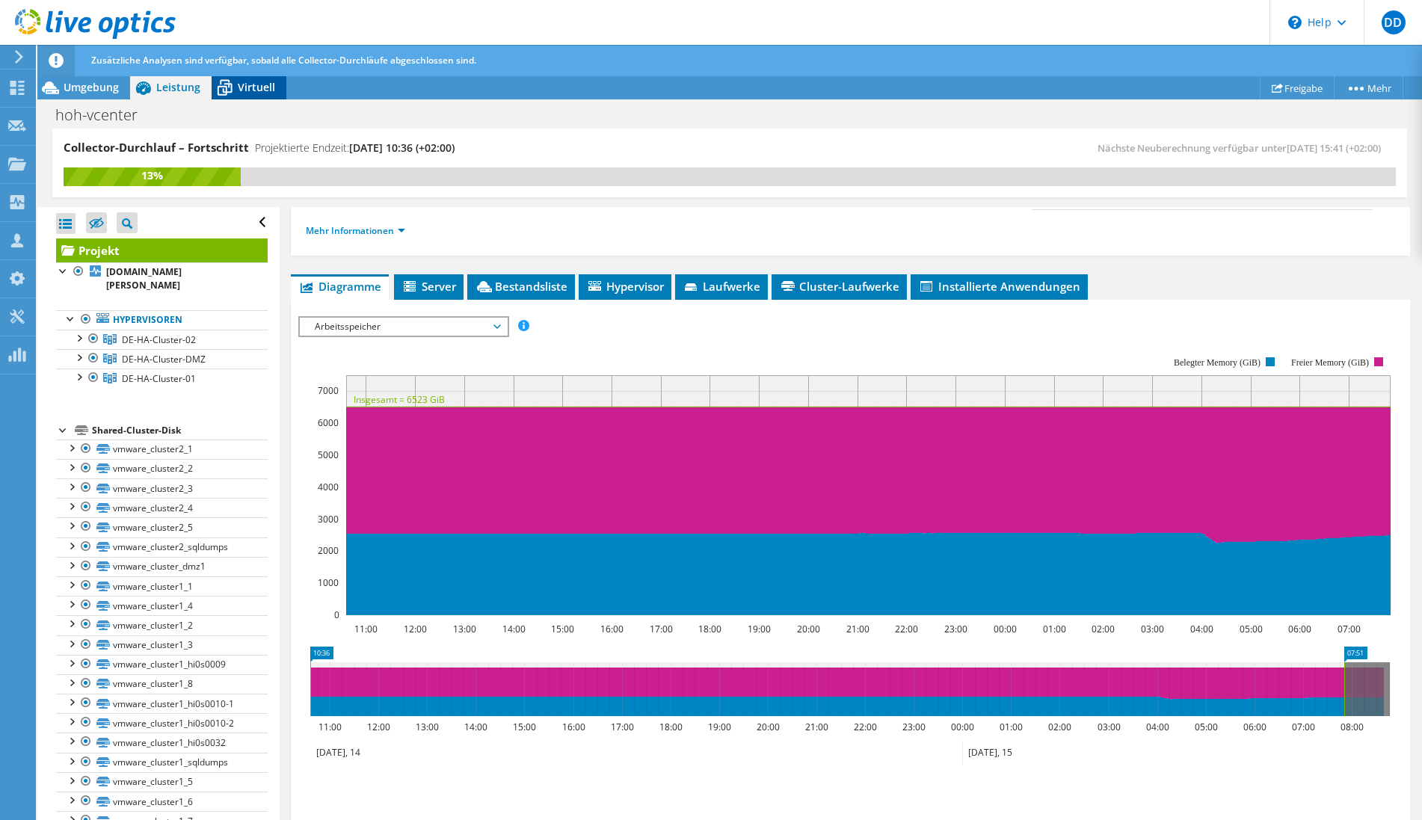
click at [236, 85] on icon at bounding box center [225, 88] width 26 height 26
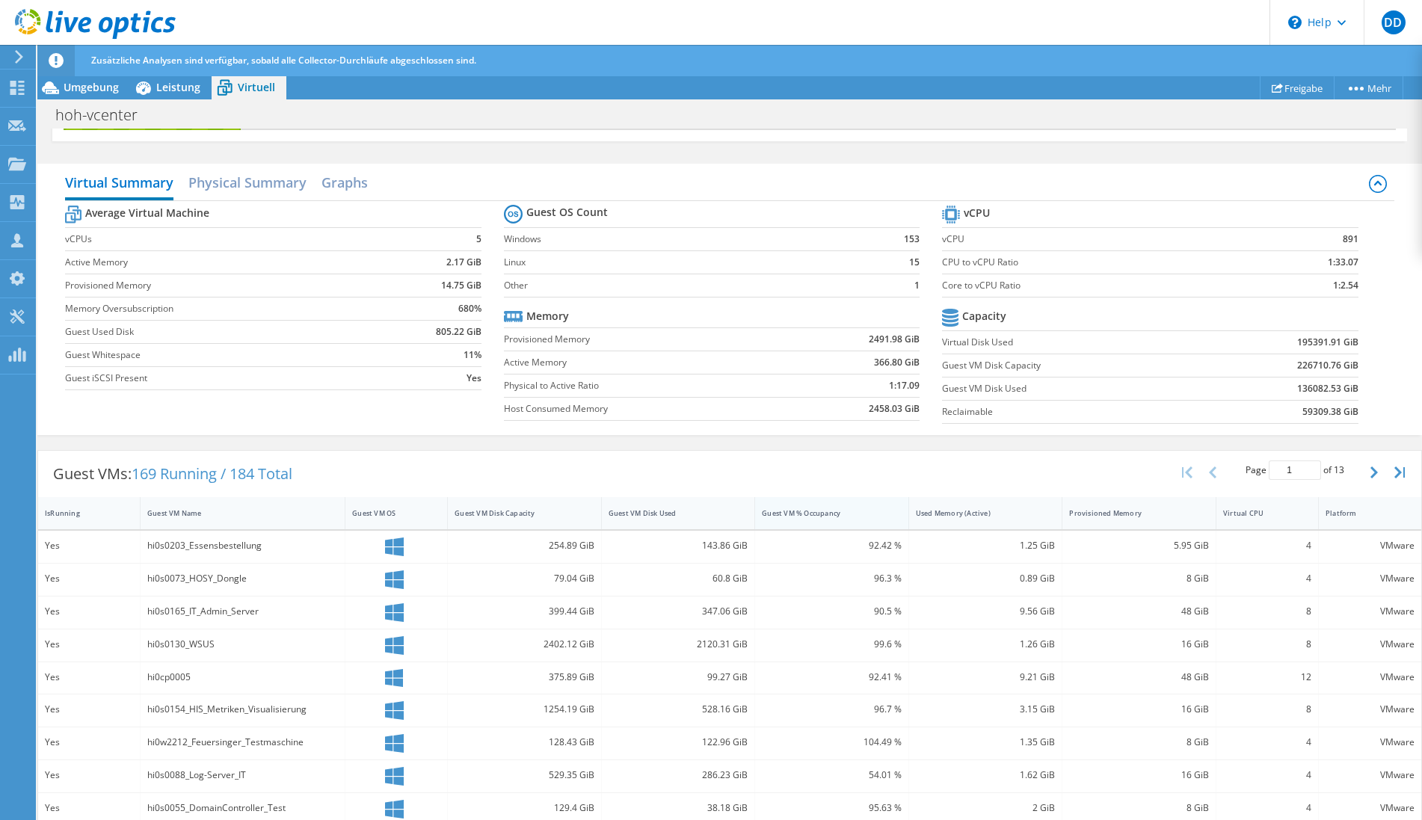
scroll to position [76, 0]
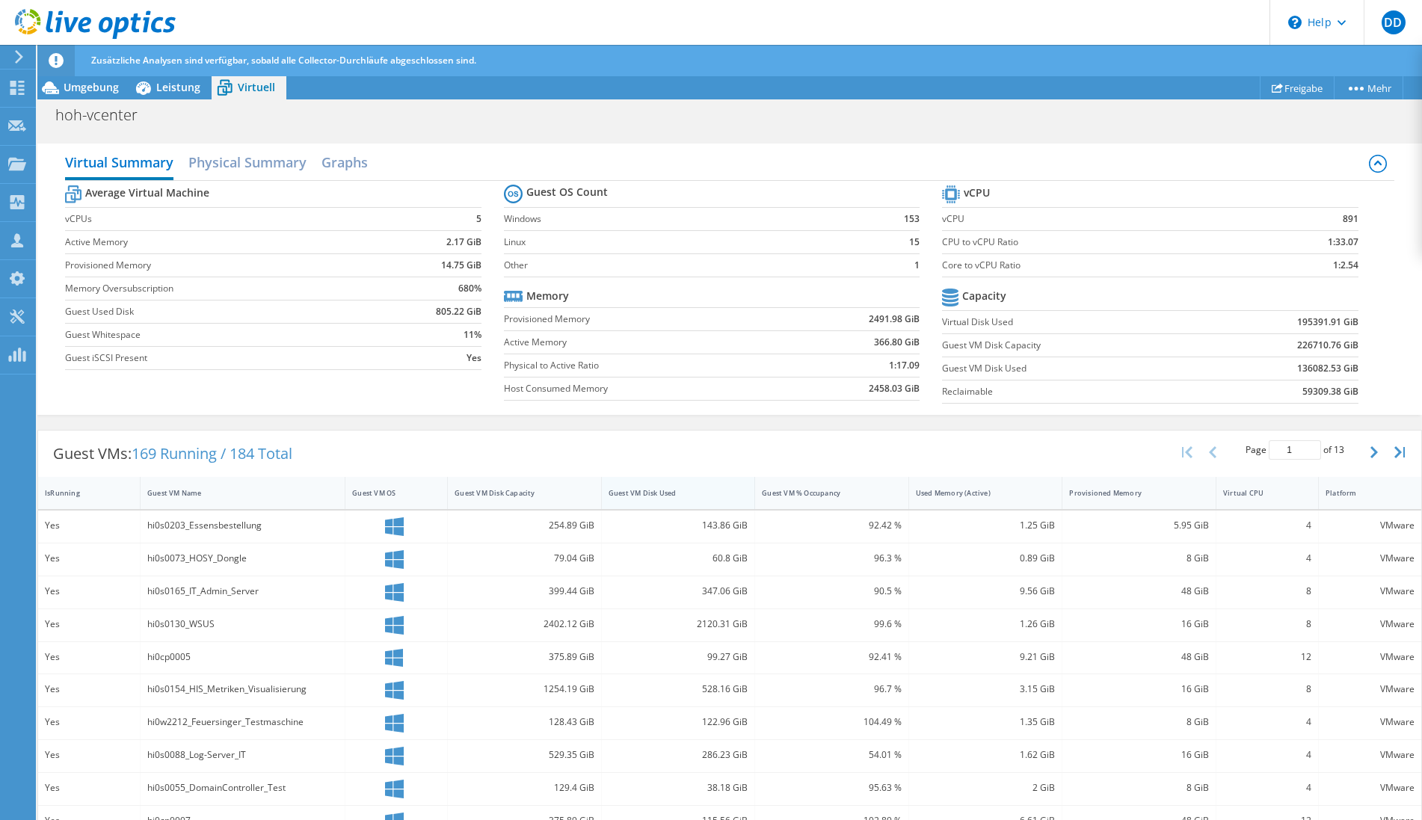
click at [686, 491] on div "Guest VM Disk Used" at bounding box center [670, 493] width 122 height 10
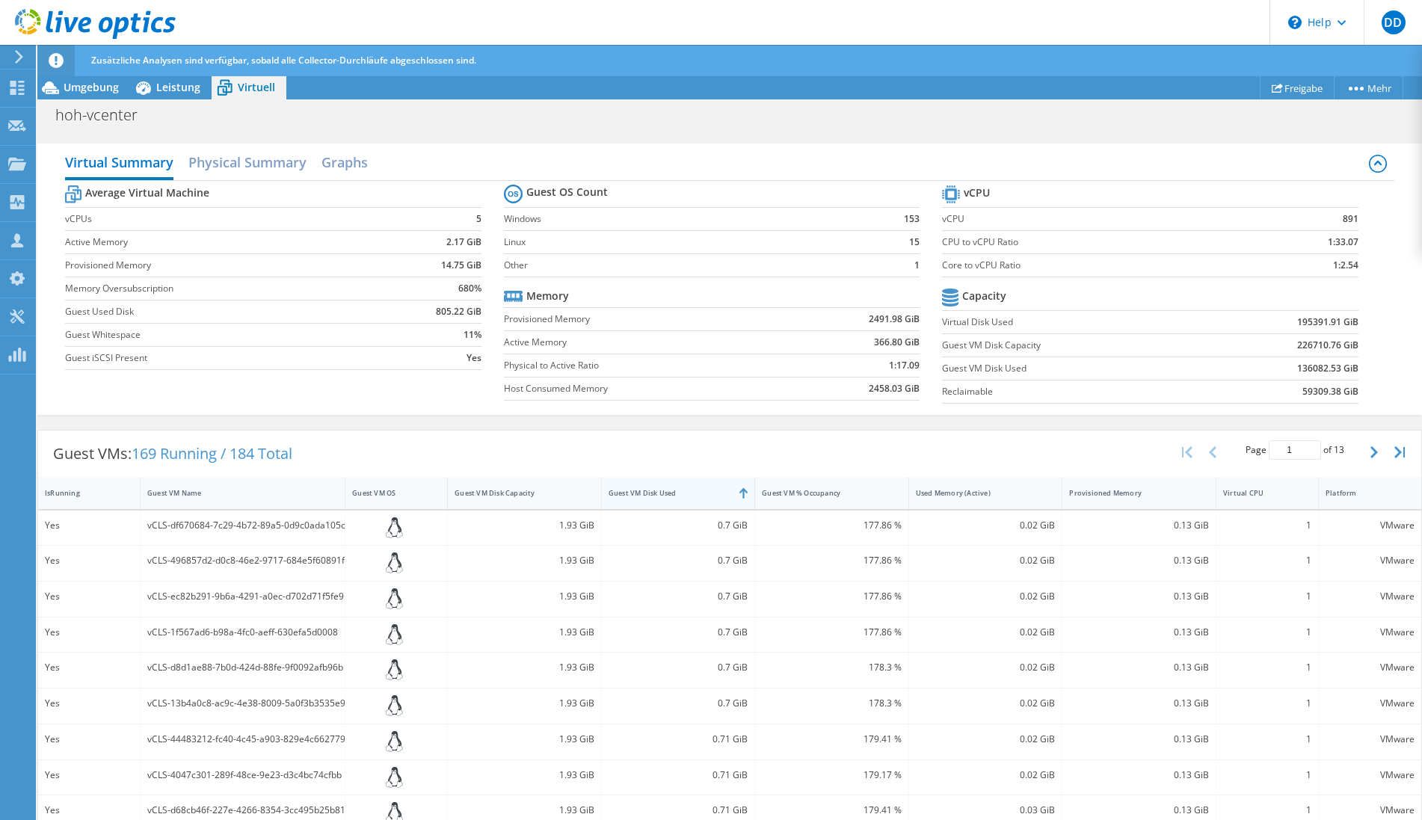
click at [655, 499] on div "Guest VM Disk Used" at bounding box center [669, 493] width 135 height 23
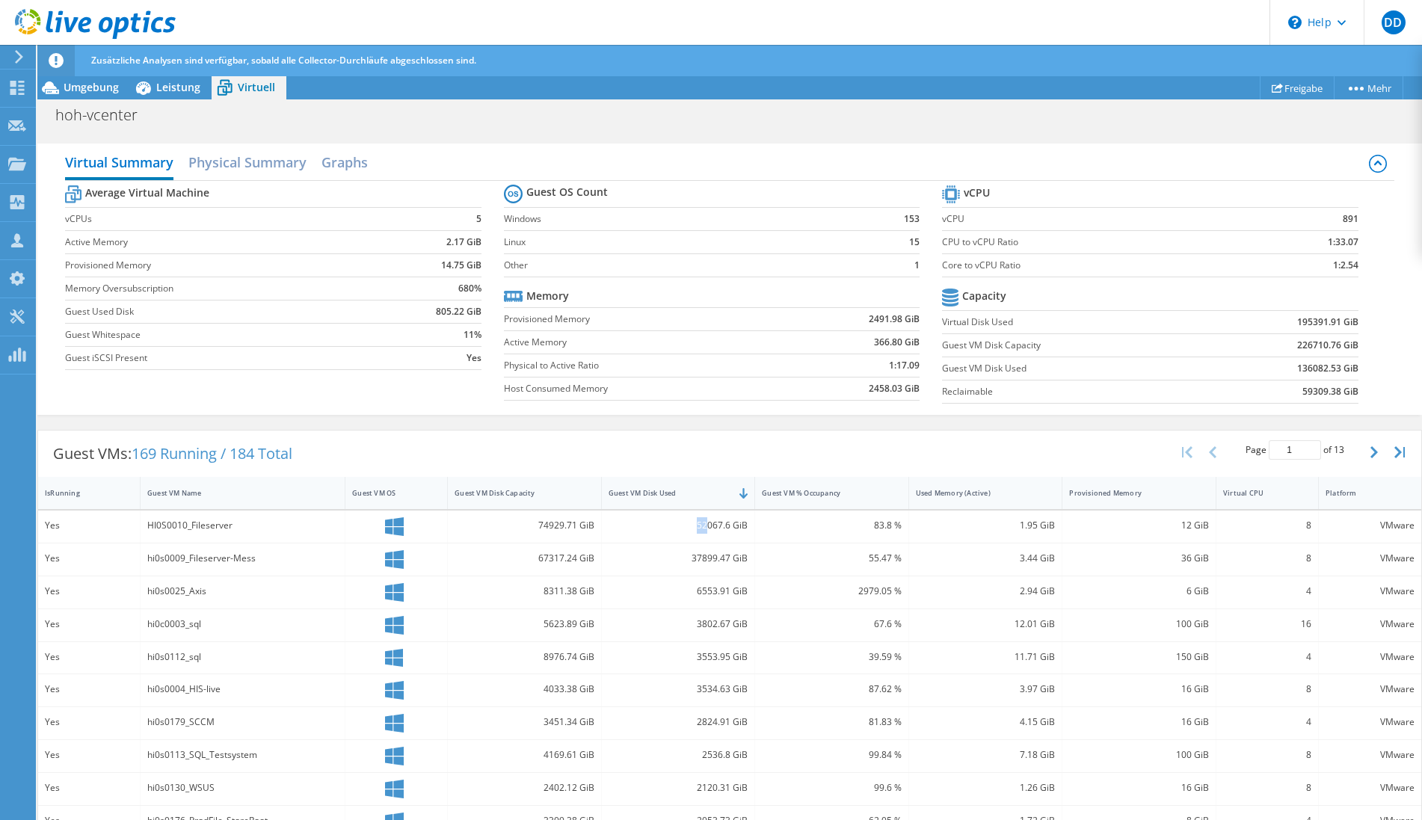
drag, startPoint x: 710, startPoint y: 526, endPoint x: 696, endPoint y: 529, distance: 13.6
click at [696, 529] on div "52067.6 GiB" at bounding box center [679, 525] width 140 height 16
drag, startPoint x: 704, startPoint y: 560, endPoint x: 692, endPoint y: 561, distance: 12.0
click at [692, 561] on div "37899.47 GiB" at bounding box center [679, 558] width 140 height 16
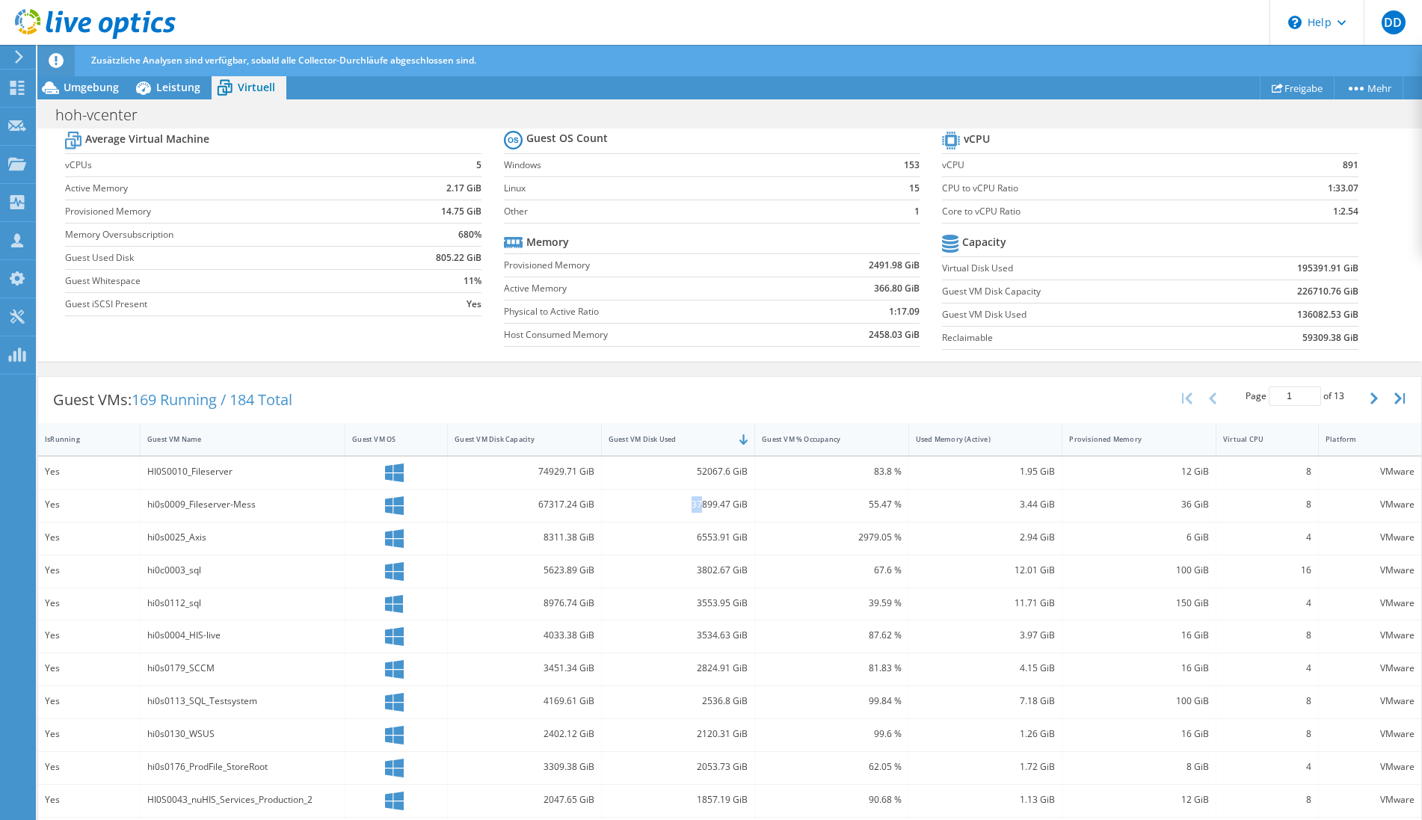
scroll to position [153, 0]
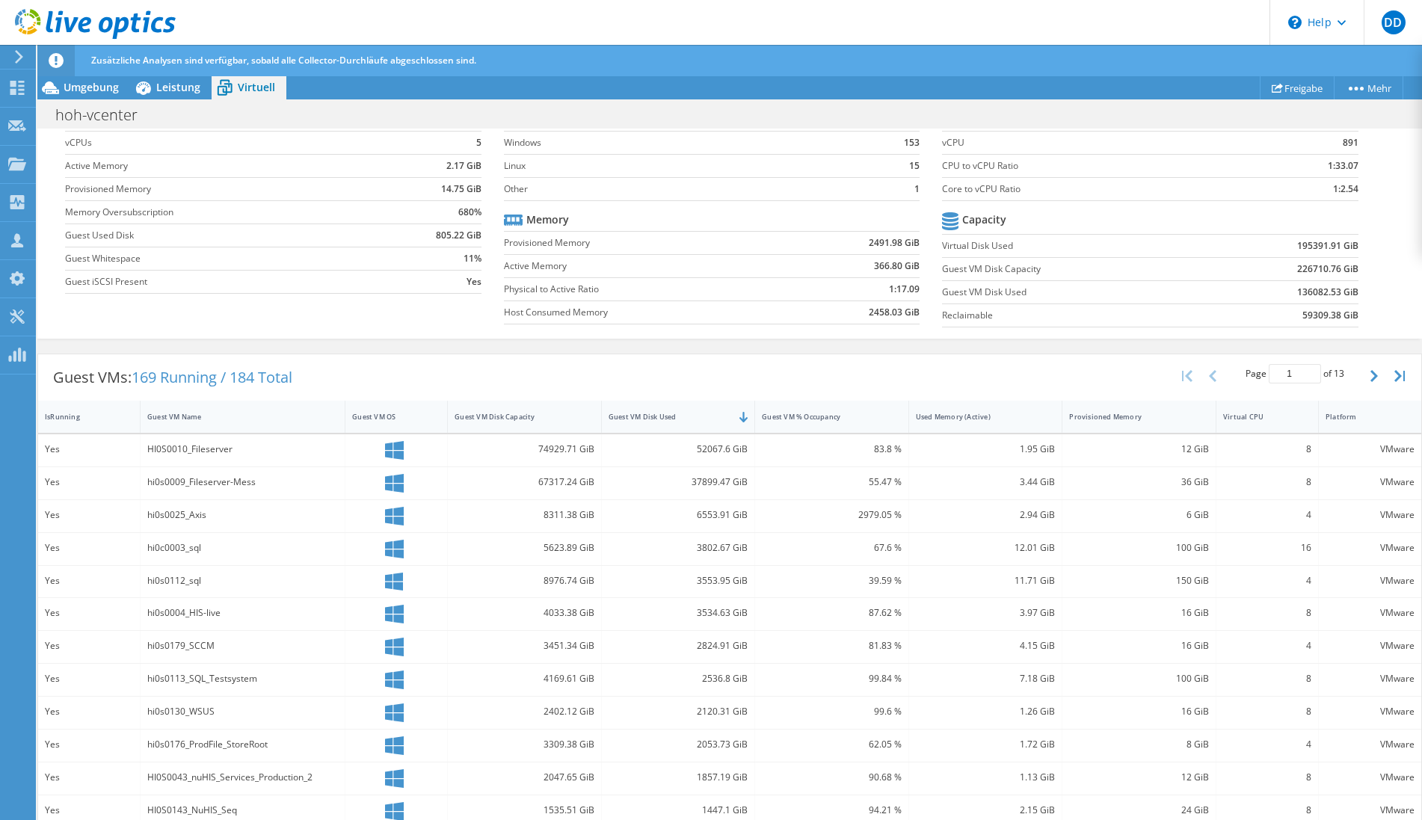
click at [707, 514] on div "6553.91 GiB" at bounding box center [679, 515] width 140 height 16
drag, startPoint x: 702, startPoint y: 519, endPoint x: 701, endPoint y: 554, distance: 35.2
click at [701, 532] on div "6553.91 GiB" at bounding box center [679, 516] width 154 height 32
click at [699, 493] on div "37899.47 GiB" at bounding box center [679, 483] width 154 height 32
click at [173, 87] on span "Leistung" at bounding box center [178, 87] width 44 height 14
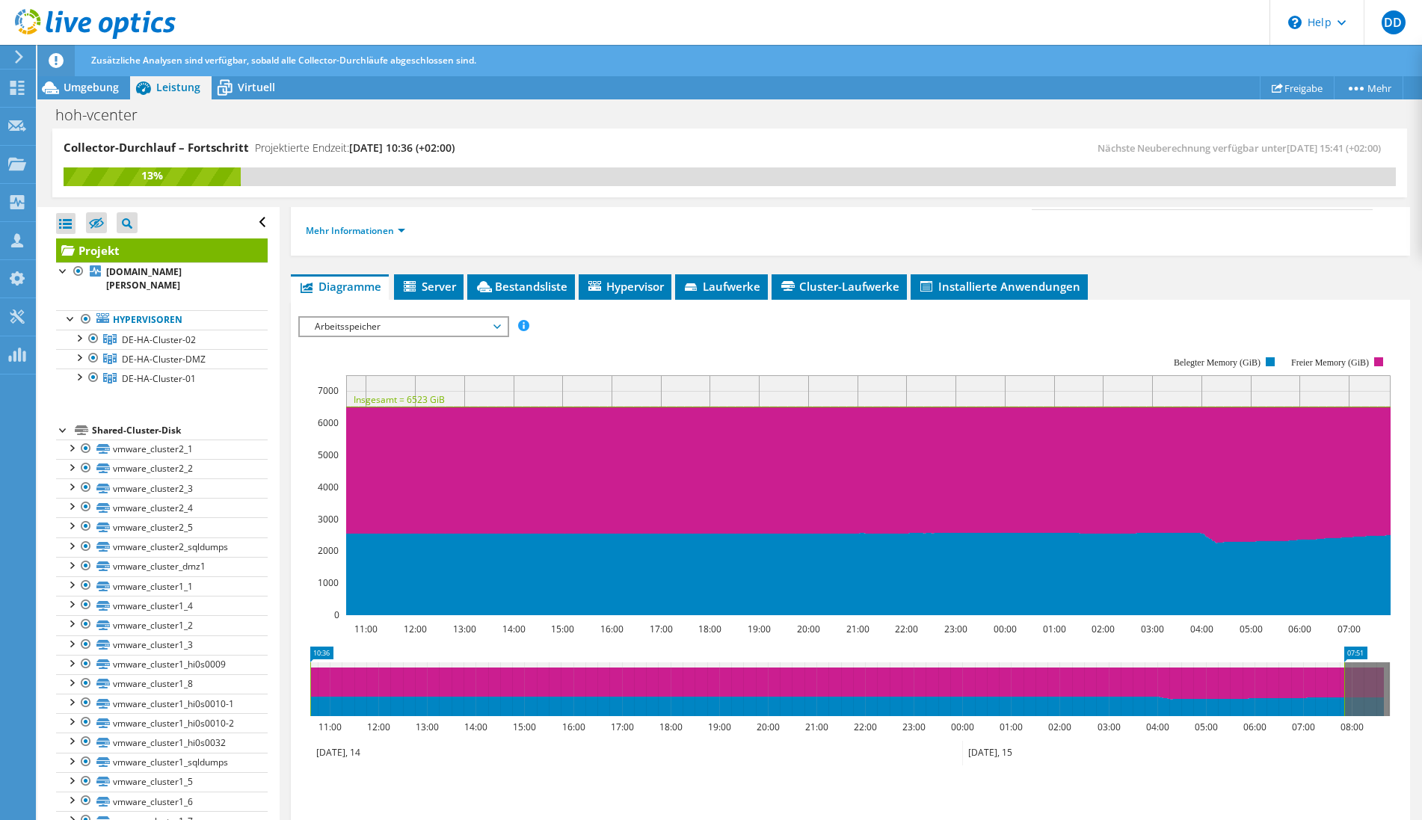
scroll to position [0, 0]
click at [392, 219] on ul "Mehr Informationen" at bounding box center [851, 229] width 1090 height 20
click at [385, 230] on link "Mehr Informationen" at bounding box center [355, 230] width 99 height 13
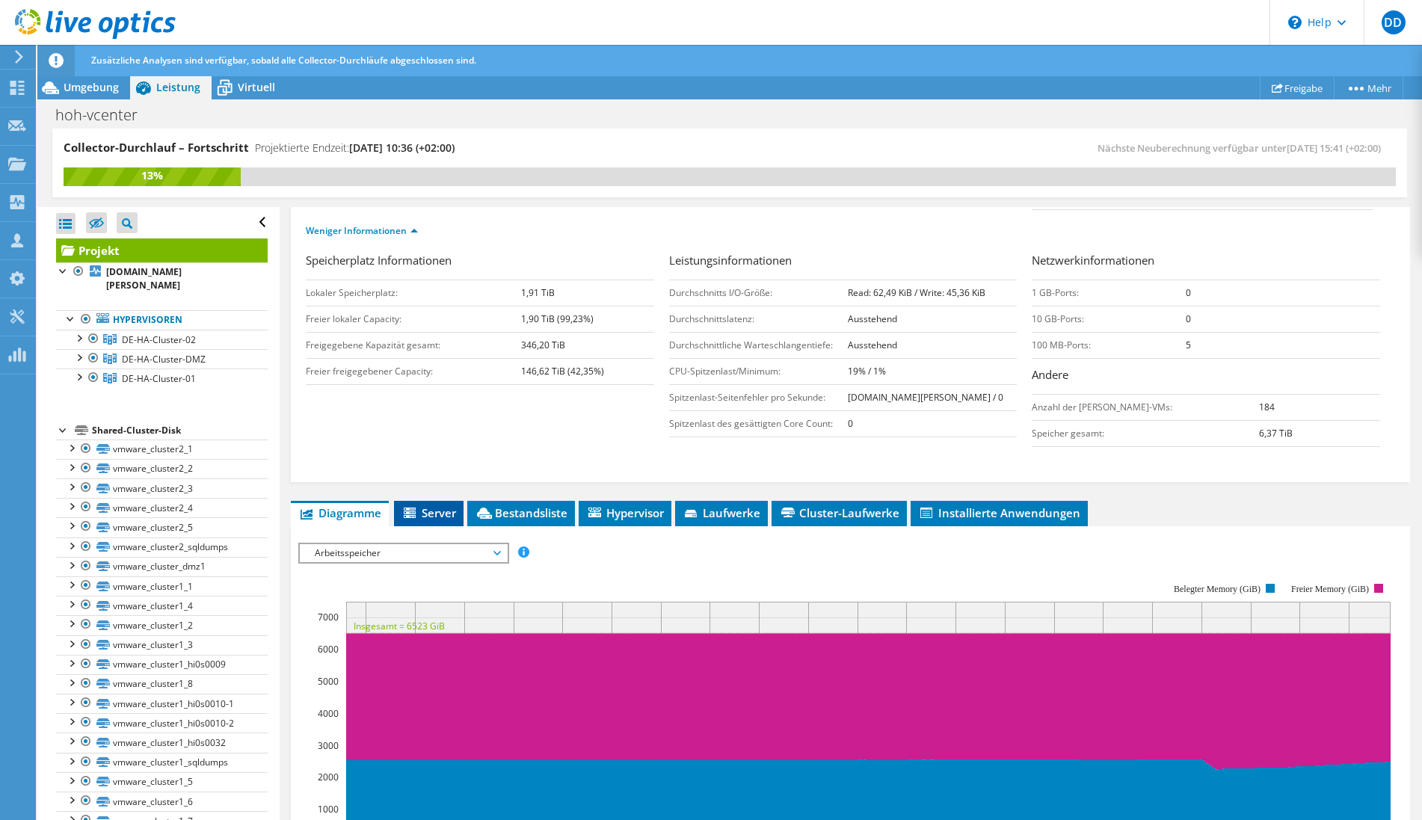
click at [432, 514] on span "Server" at bounding box center [429, 513] width 55 height 15
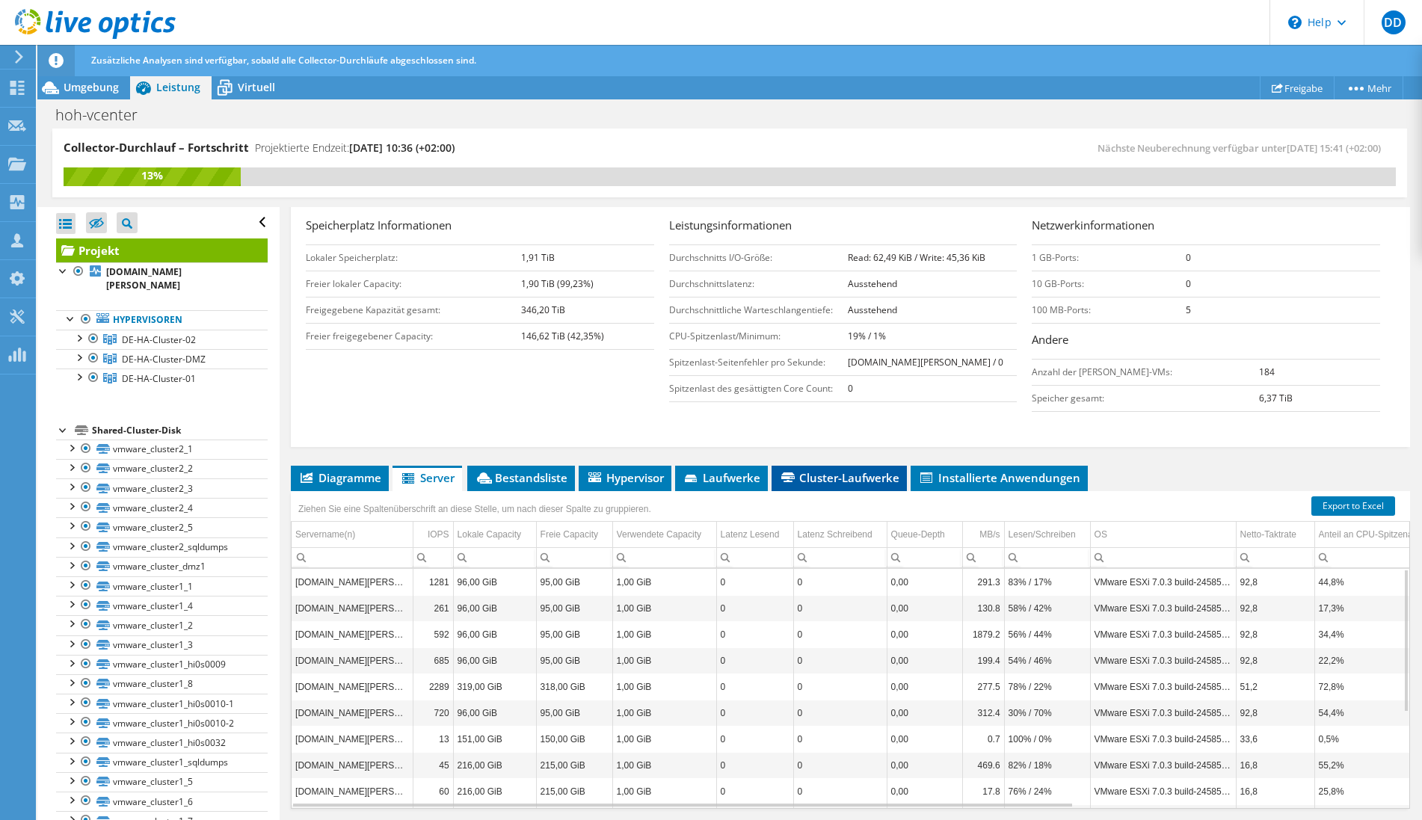
scroll to position [305, 0]
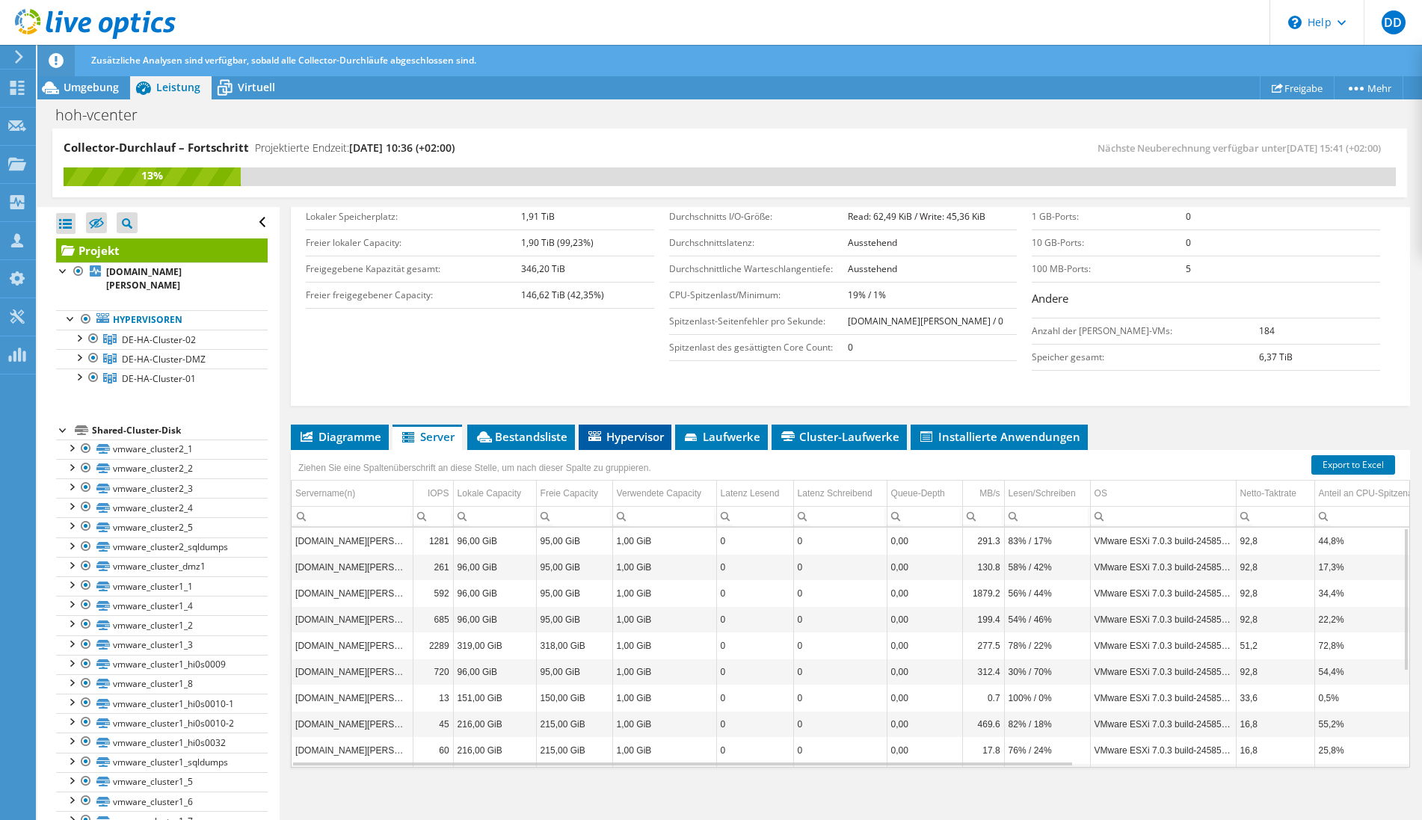
click at [627, 446] on li "Hypervisor" at bounding box center [625, 437] width 93 height 25
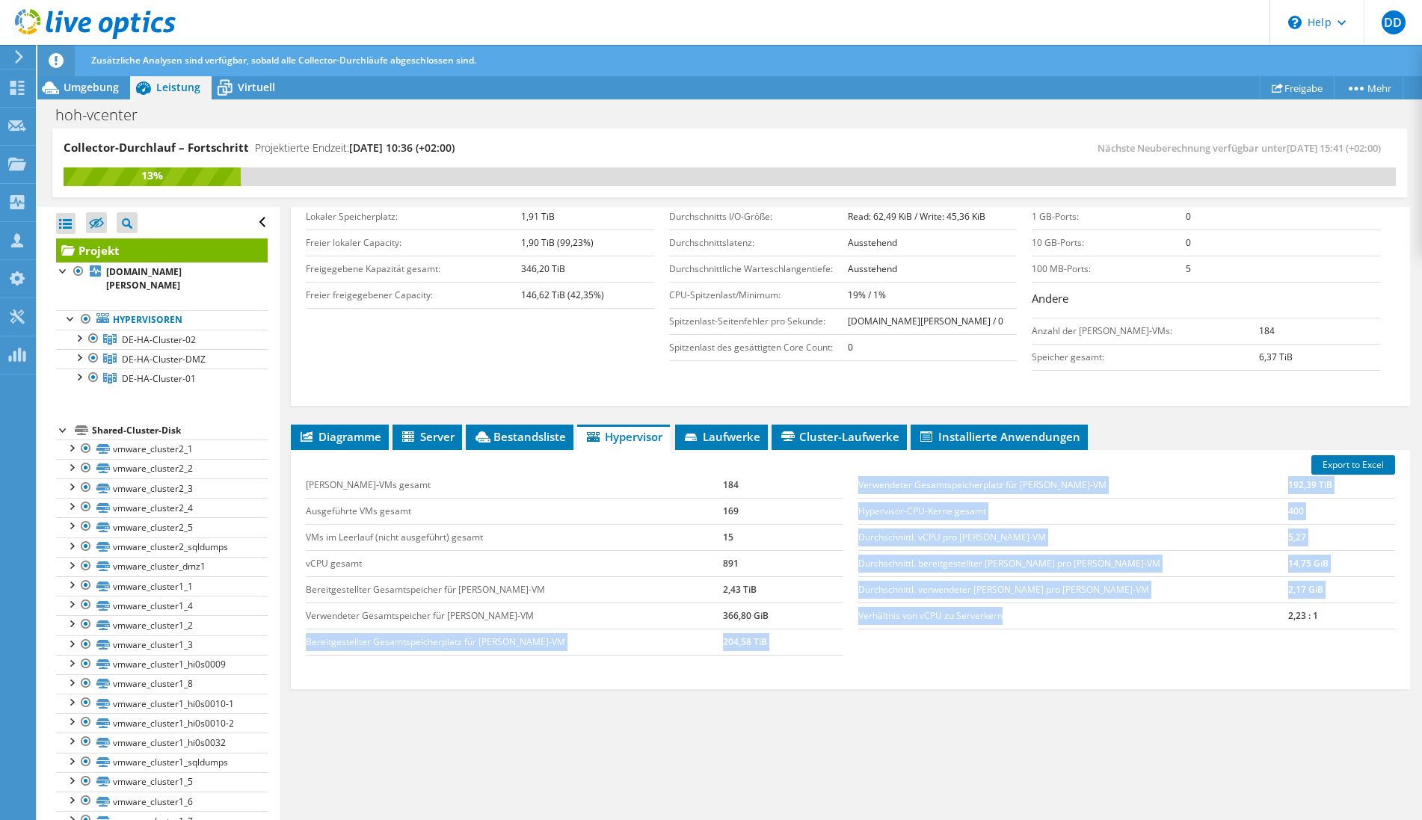
drag, startPoint x: 1244, startPoint y: 611, endPoint x: 844, endPoint y: 609, distance: 400.8
click at [844, 609] on div "[PERSON_NAME]-VMs gesamt 184 Ausgeführte VMs gesamt 169 VMs im Leerlauf (nicht …" at bounding box center [850, 564] width 1104 height 213
click at [886, 610] on td "Verhältnis von vCPU zu Serverkern" at bounding box center [1073, 616] width 431 height 26
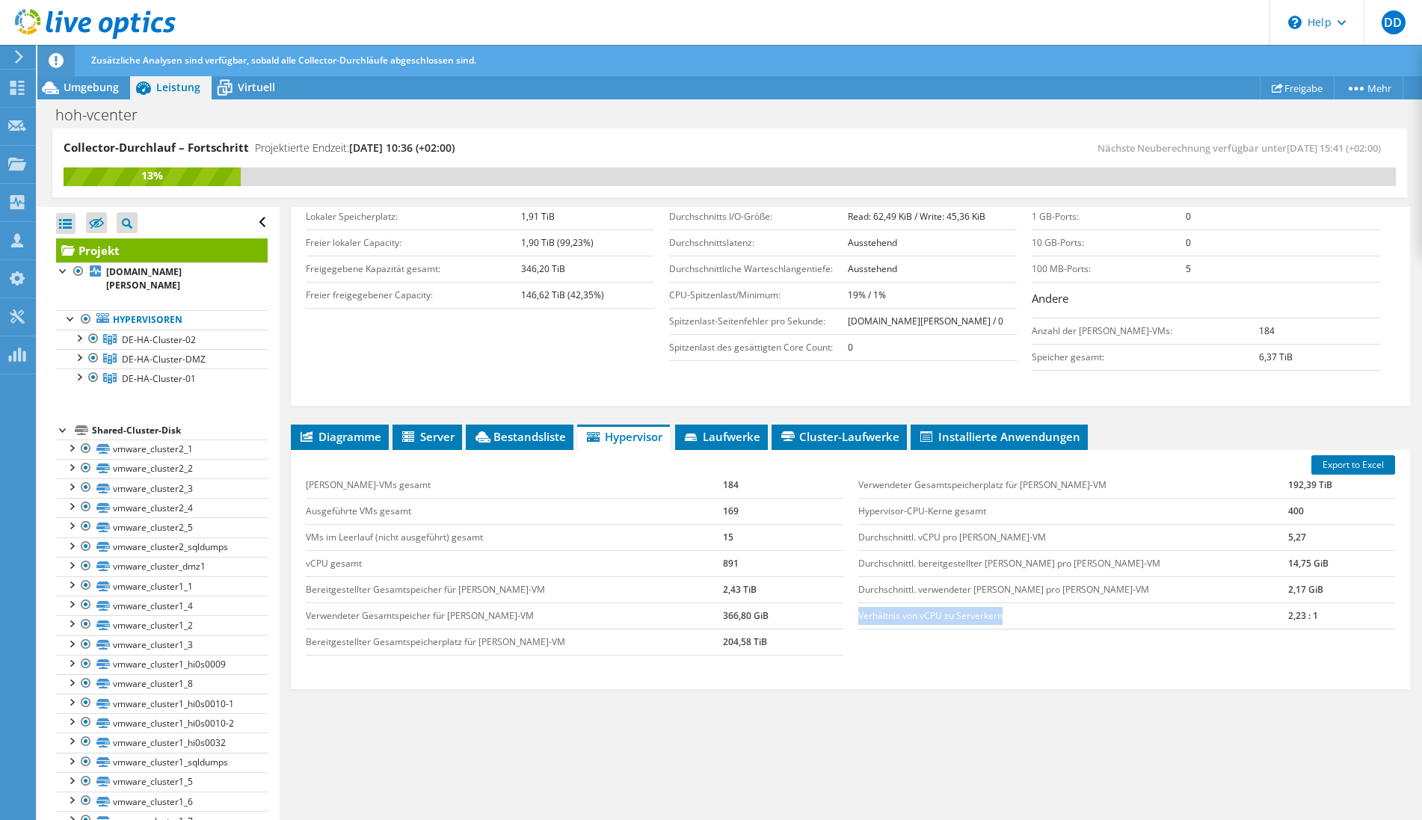
drag, startPoint x: 861, startPoint y: 613, endPoint x: 1069, endPoint y: 615, distance: 207.9
click at [1063, 615] on td "Verhältnis von vCPU zu Serverkern" at bounding box center [1073, 616] width 431 height 26
click at [1078, 618] on td "Verhältnis von vCPU zu Serverkern" at bounding box center [1073, 616] width 431 height 26
click at [341, 442] on span "Diagramme" at bounding box center [339, 436] width 83 height 15
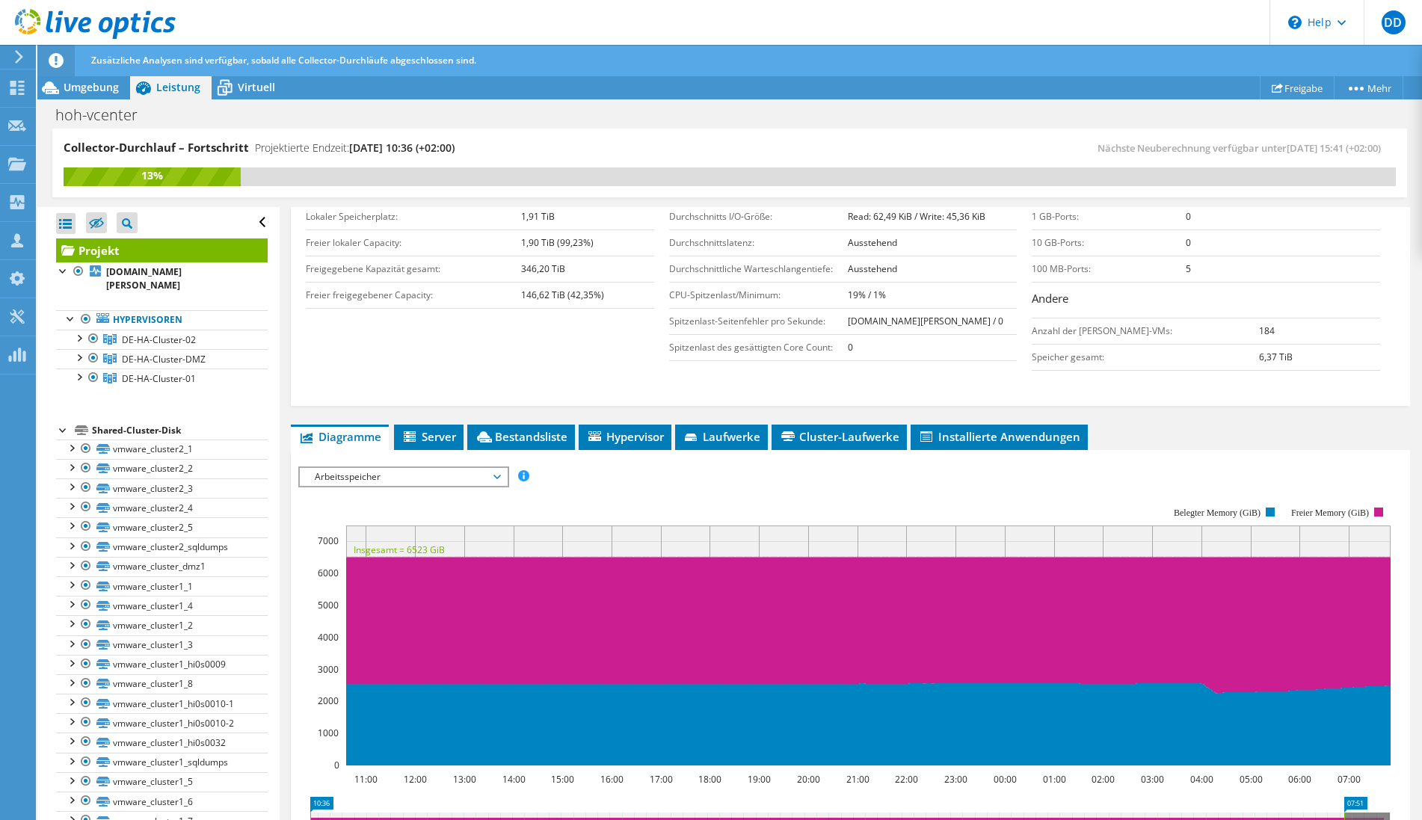
click at [405, 485] on span "Arbeitsspeicher" at bounding box center [403, 477] width 192 height 18
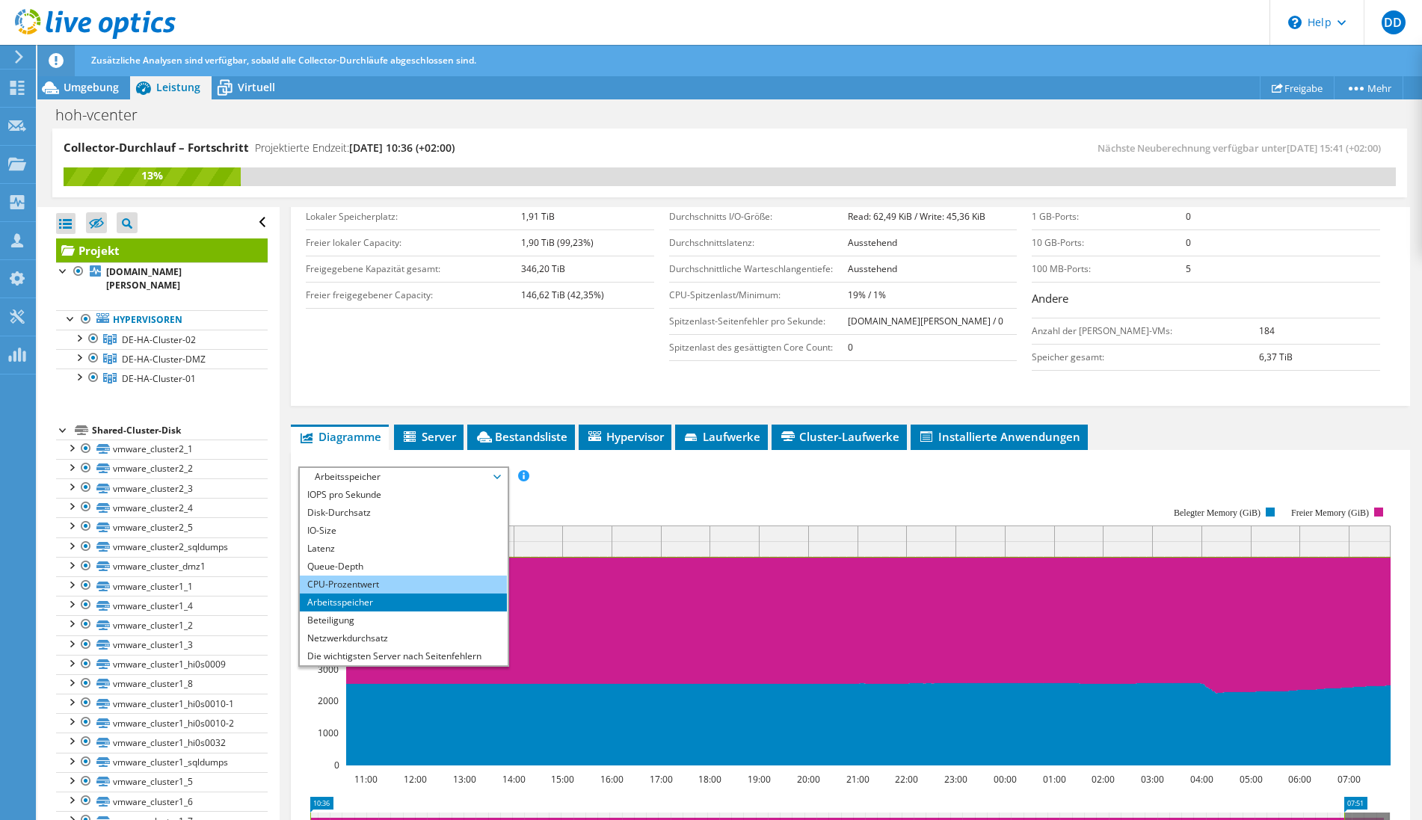
click at [359, 586] on li "CPU-Prozentwert" at bounding box center [403, 585] width 207 height 18
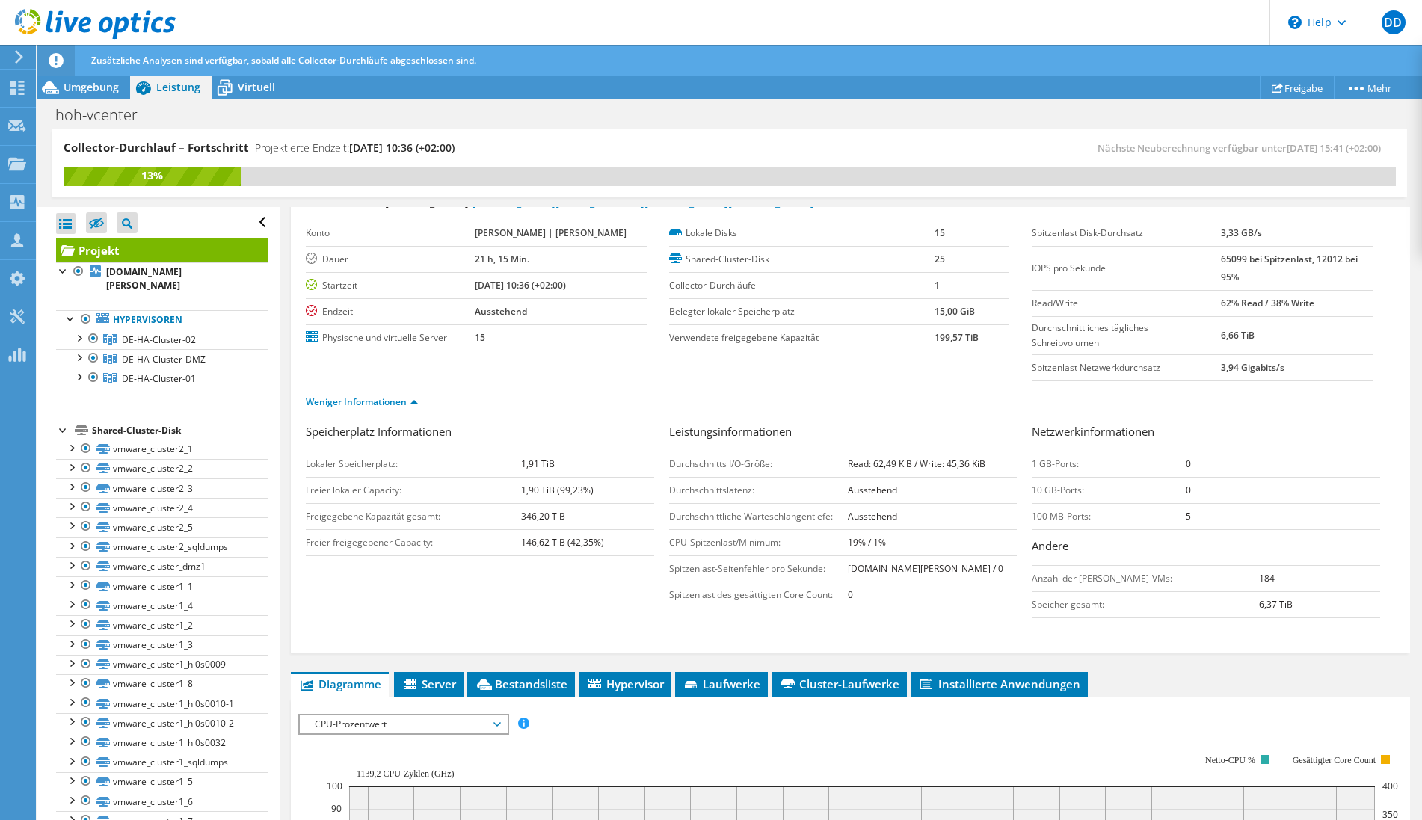
scroll to position [40, 0]
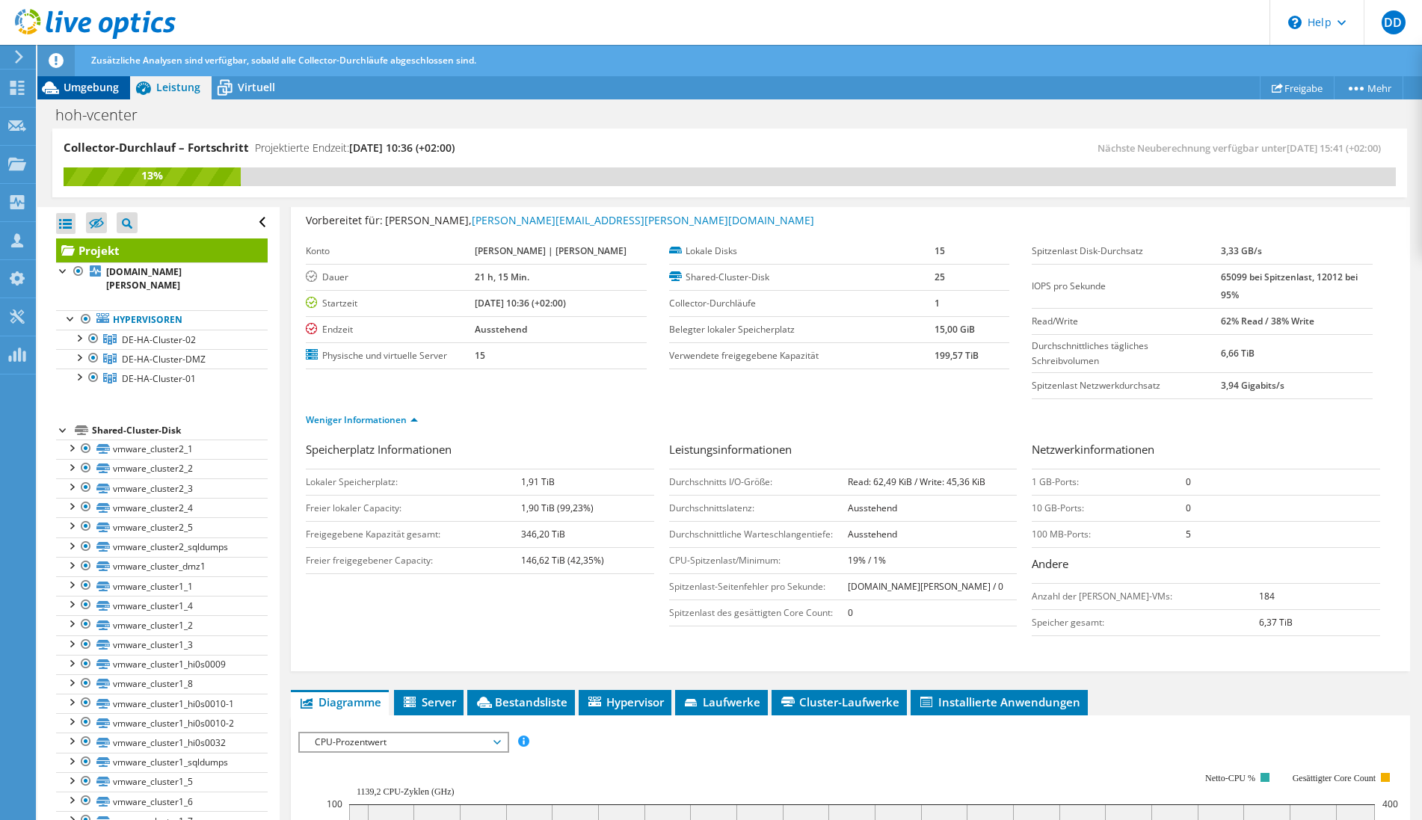
click at [95, 85] on span "Umgebung" at bounding box center [91, 87] width 55 height 14
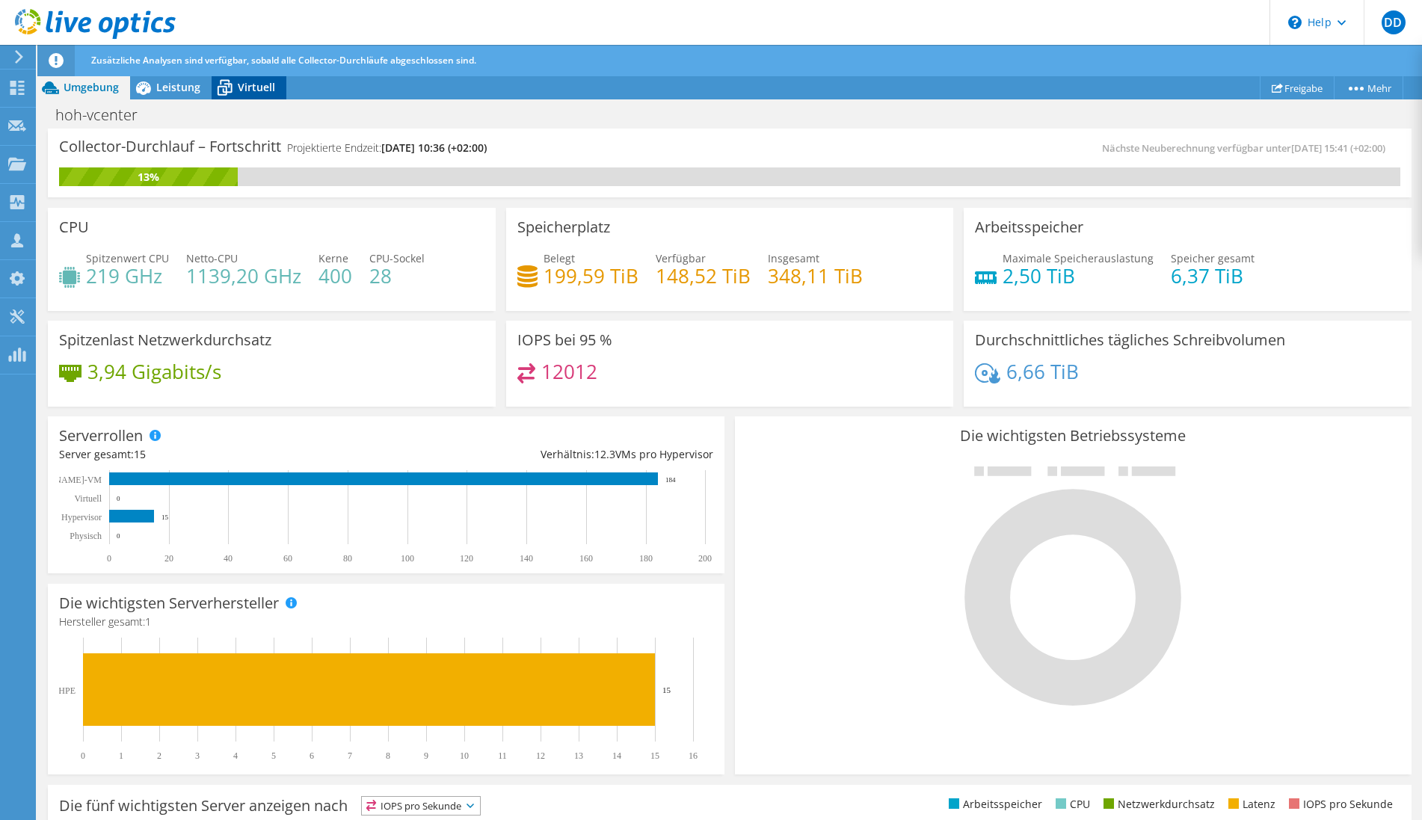
click at [231, 89] on icon at bounding box center [225, 88] width 26 height 26
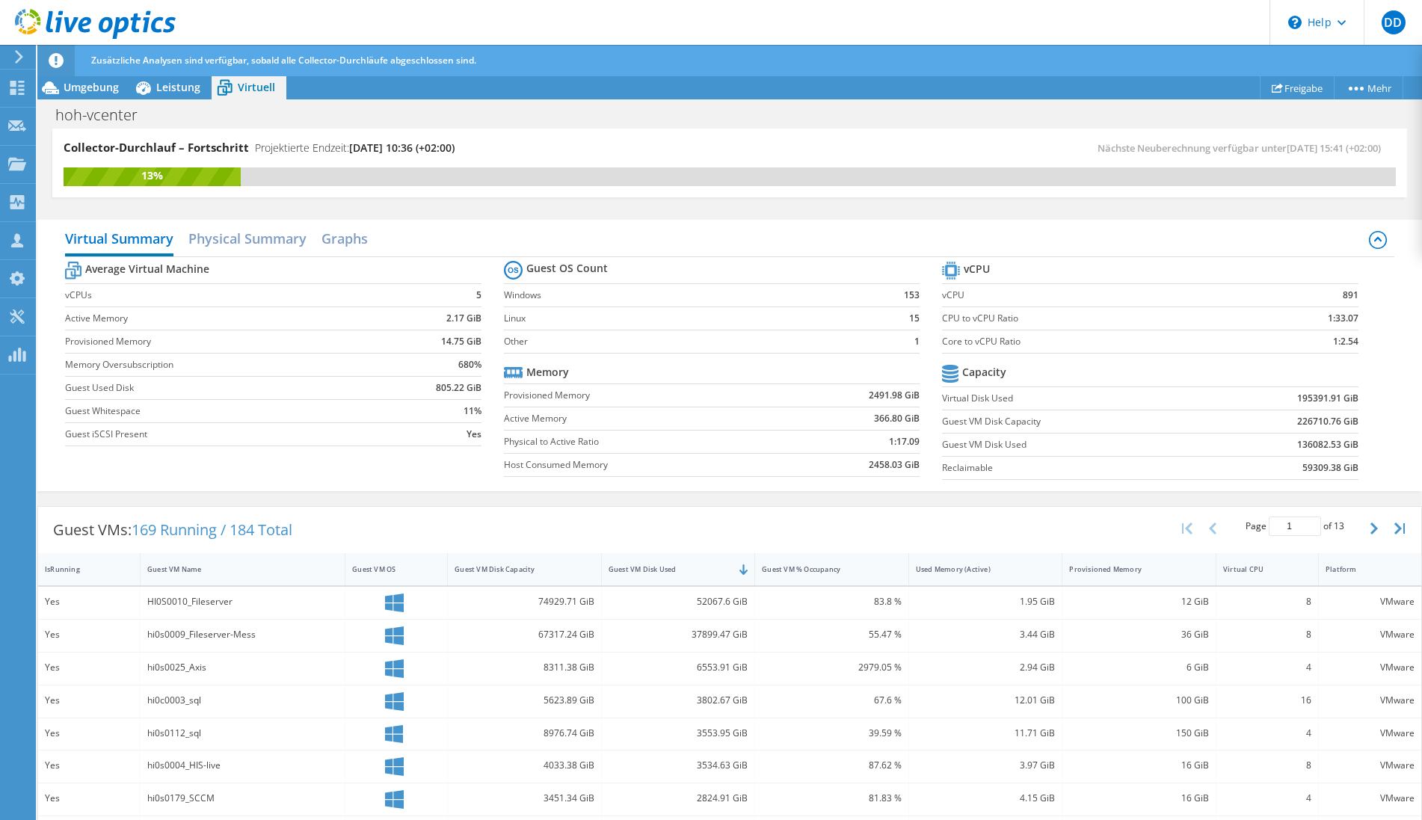
scroll to position [229, 0]
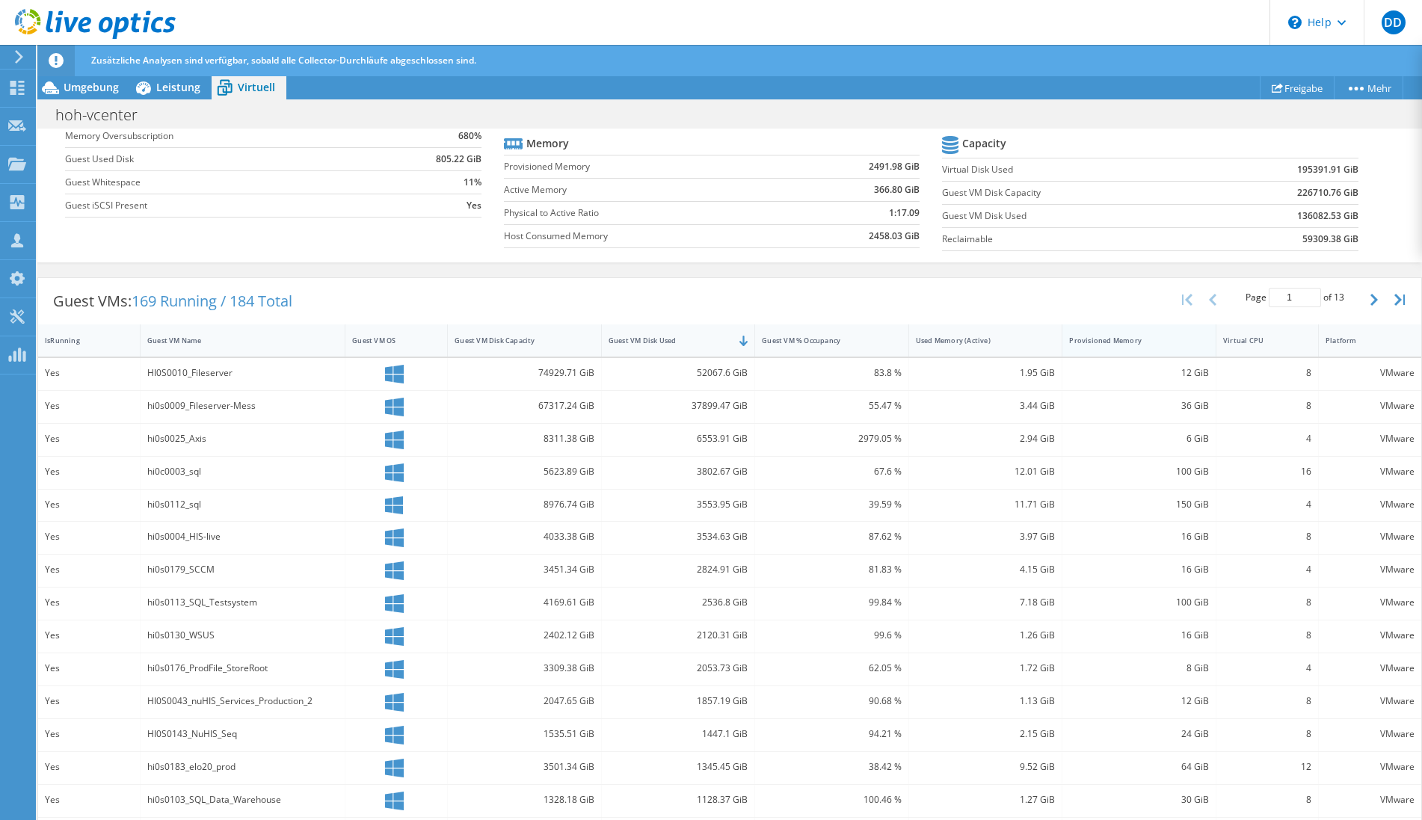
click at [1125, 339] on div "Provisioned Memory" at bounding box center [1130, 341] width 122 height 10
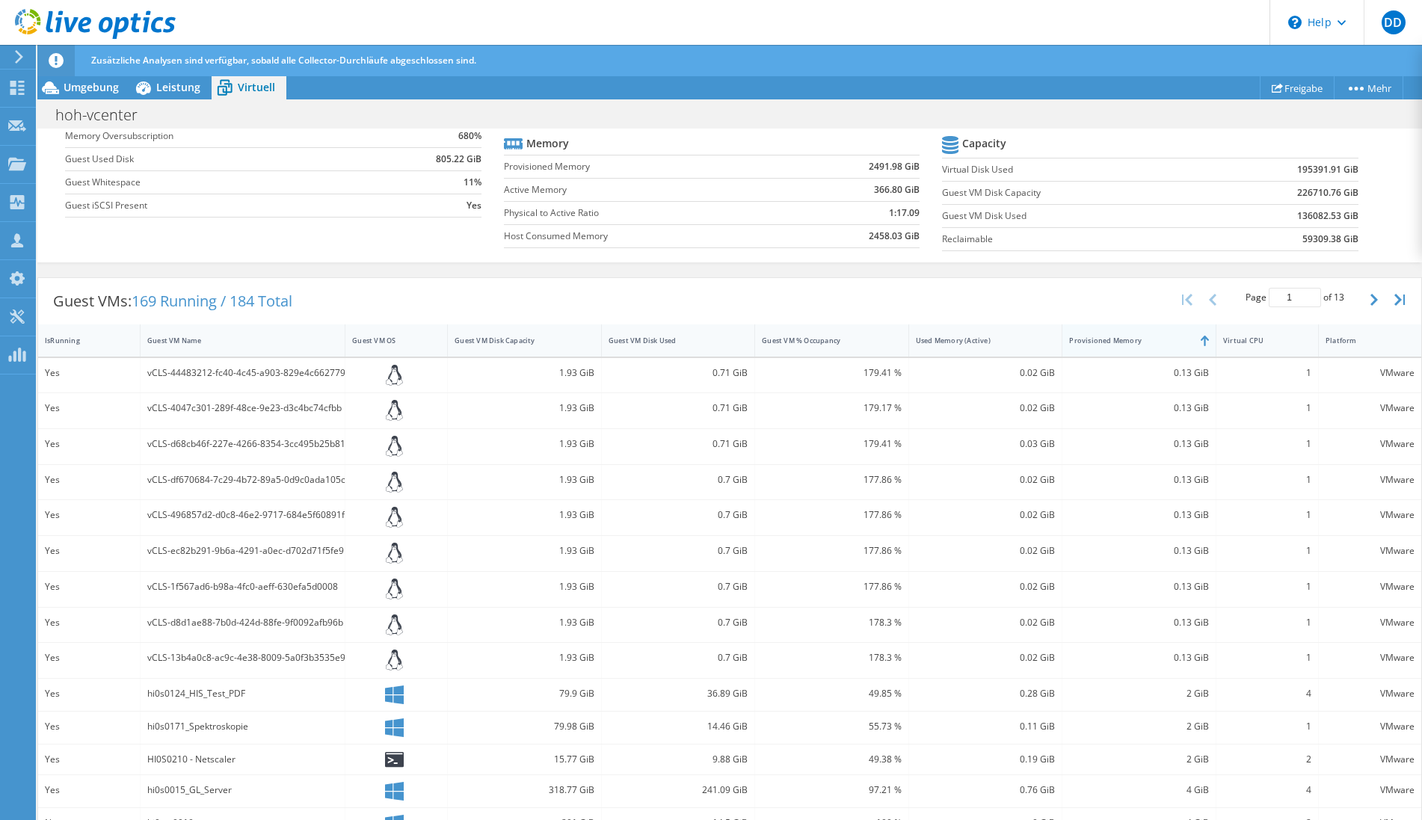
click at [1105, 345] on div "Provisioned Memory" at bounding box center [1130, 341] width 122 height 10
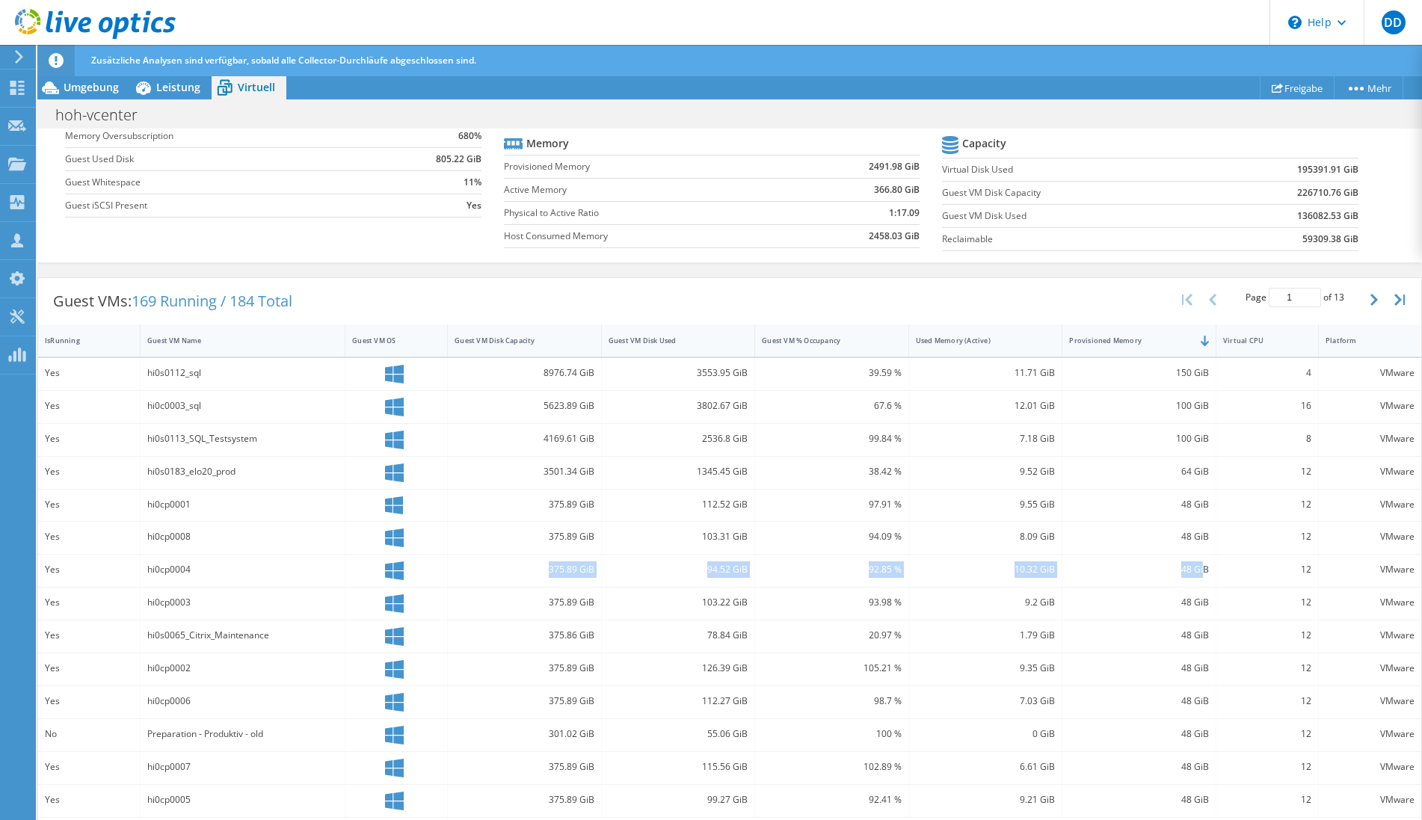
drag, startPoint x: 162, startPoint y: 377, endPoint x: 1199, endPoint y: 639, distance: 1070.6
click at [345, 390] on div "hi0s0112_sql" at bounding box center [243, 374] width 205 height 32
click at [1199, 646] on div "48 GiB" at bounding box center [1140, 637] width 154 height 32
drag, startPoint x: 933, startPoint y: 389, endPoint x: 1234, endPoint y: 633, distance: 387.5
click at [1063, 390] on div "11.71 GiB" at bounding box center [986, 374] width 154 height 32
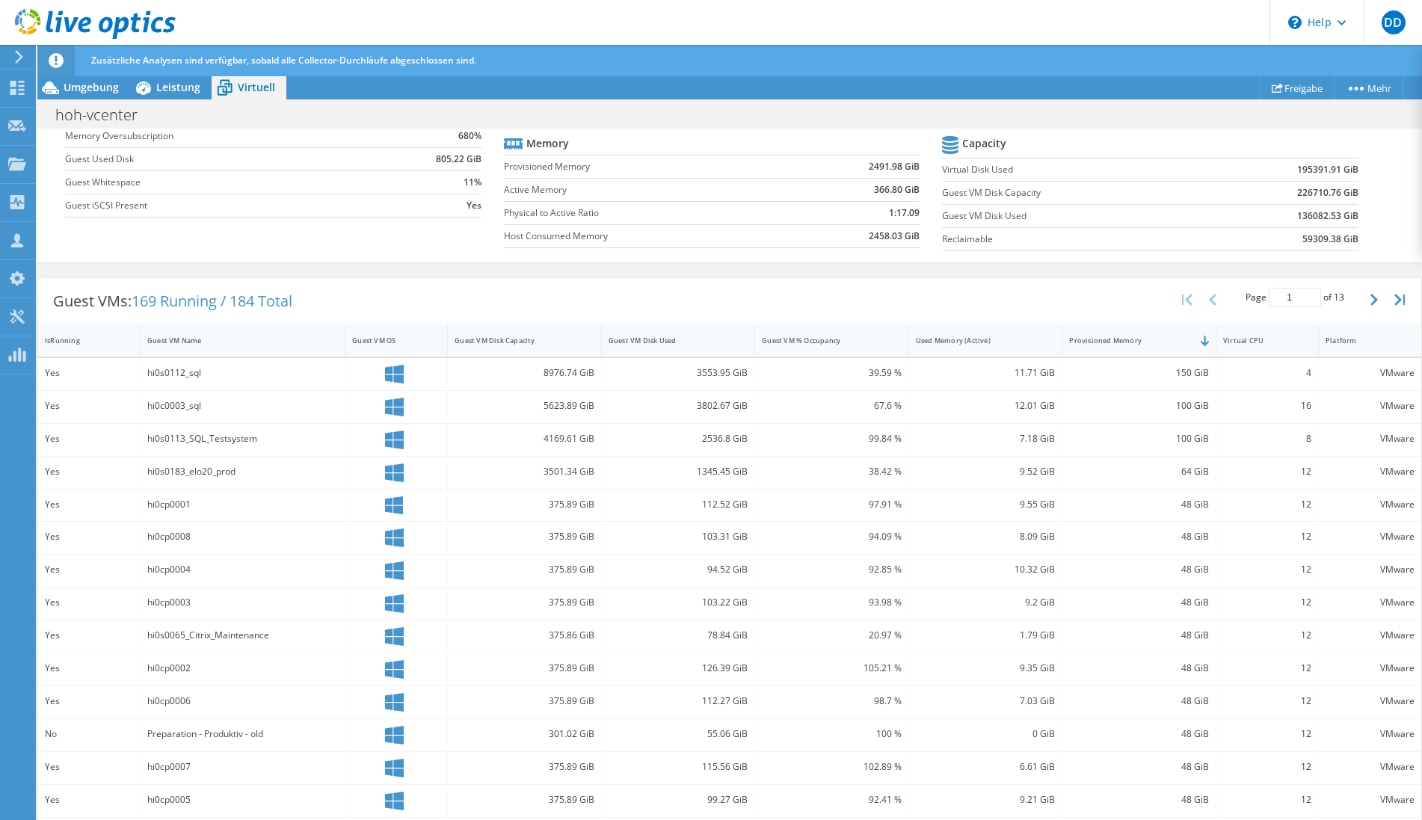
click at [1234, 636] on div "12" at bounding box center [1267, 635] width 88 height 16
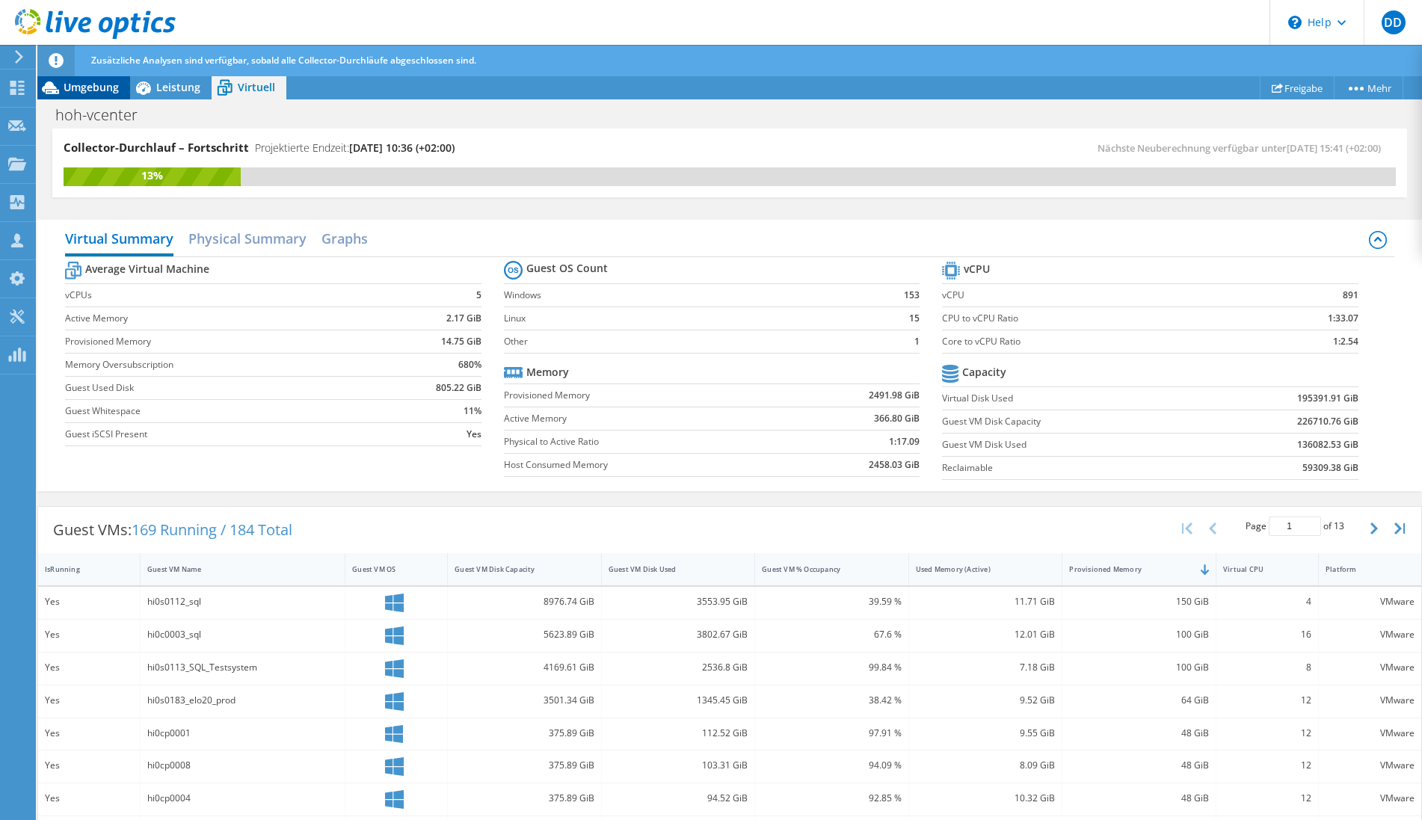
click at [75, 85] on span "Umgebung" at bounding box center [91, 87] width 55 height 14
